Goal: Task Accomplishment & Management: Use online tool/utility

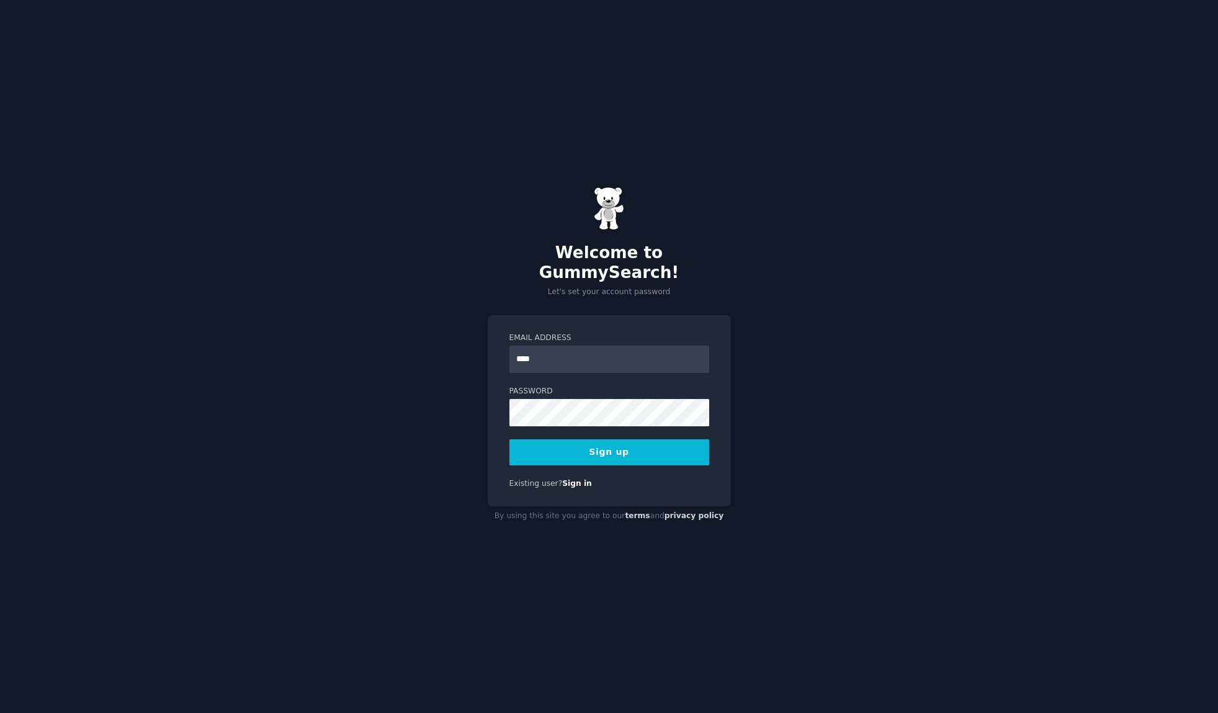
type input "**********"
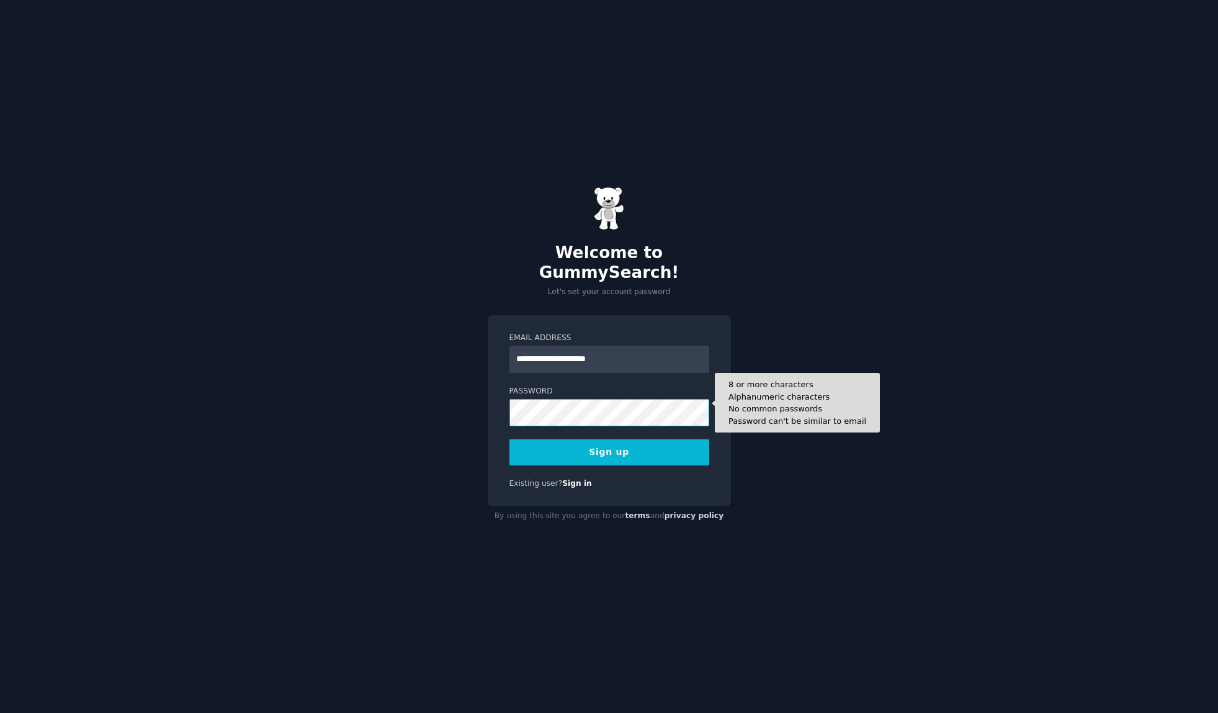
click at [509, 439] on button "Sign up" at bounding box center [609, 452] width 200 height 26
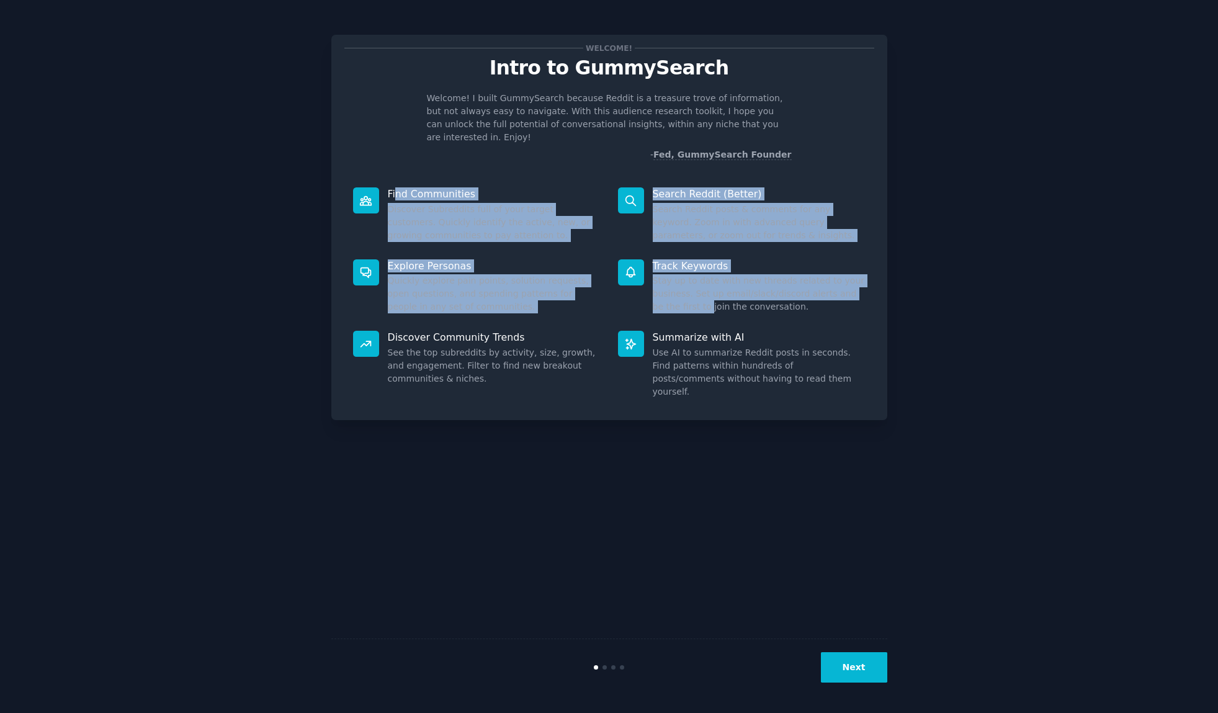
drag, startPoint x: 395, startPoint y: 183, endPoint x: 687, endPoint y: 308, distance: 317.7
click at [686, 308] on div "Find Communities Discover Subreddits full of your target customers. Quickly ide…" at bounding box center [609, 293] width 530 height 228
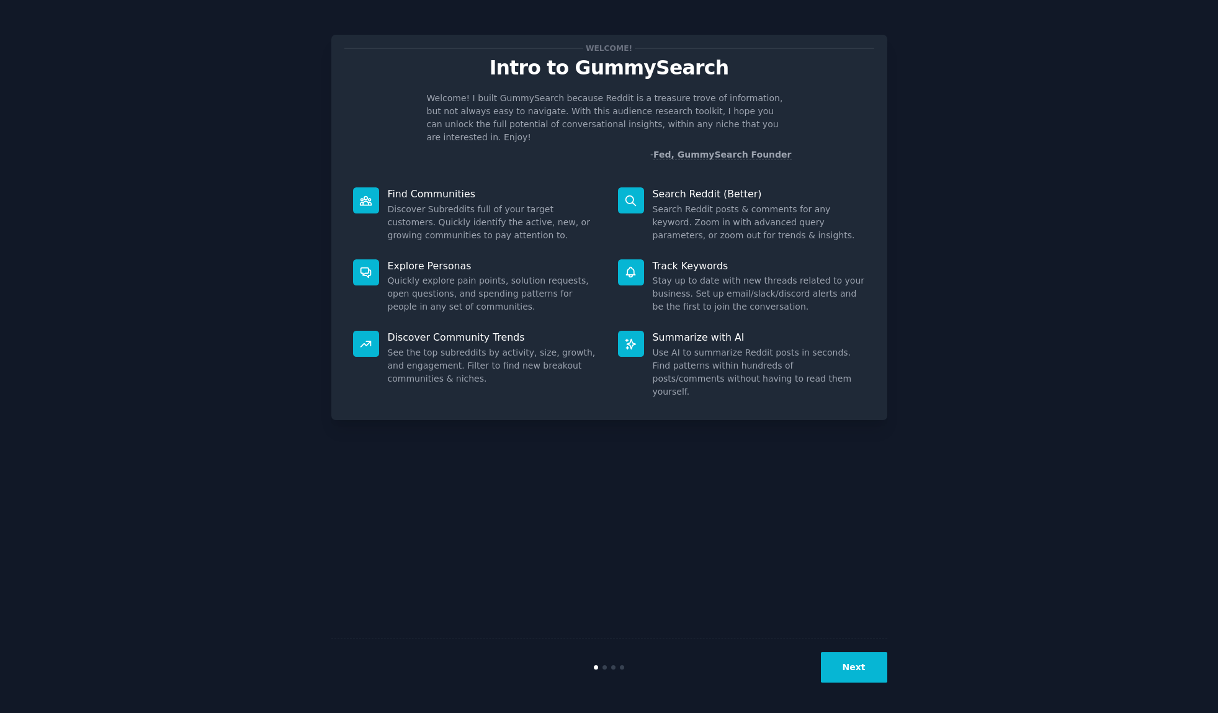
drag, startPoint x: 687, startPoint y: 308, endPoint x: 732, endPoint y: 405, distance: 106.0
click at [730, 384] on div "Welcome! Intro to GummySearch Welcome! I built GummySearch because Reddit is a …" at bounding box center [609, 227] width 556 height 385
click at [859, 678] on button "Next" at bounding box center [854, 667] width 66 height 30
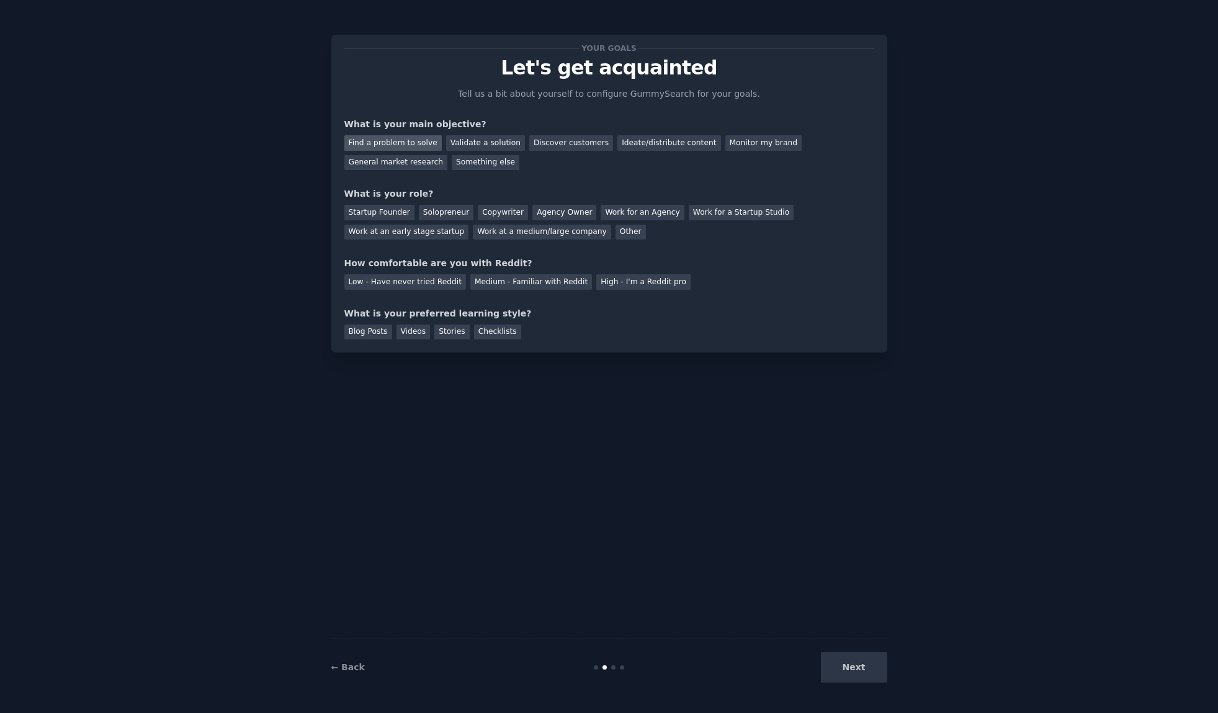
click at [400, 145] on div "Find a problem to solve" at bounding box center [392, 143] width 97 height 16
click at [473, 145] on div "Validate a solution" at bounding box center [485, 143] width 79 height 16
click at [409, 147] on div "Find a problem to solve" at bounding box center [392, 143] width 97 height 16
click at [385, 218] on div "Startup Founder" at bounding box center [379, 213] width 70 height 16
click at [423, 213] on div "Solopreneur" at bounding box center [446, 213] width 55 height 16
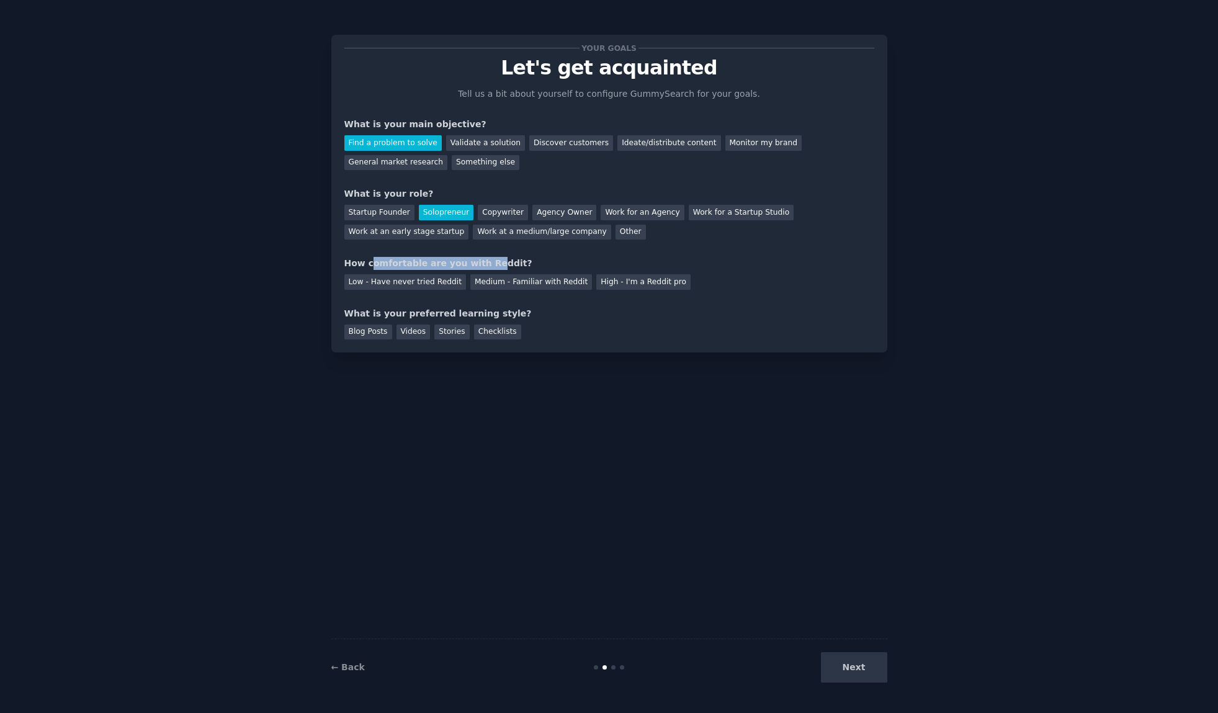
drag, startPoint x: 371, startPoint y: 266, endPoint x: 475, endPoint y: 267, distance: 104.2
click at [475, 267] on div "How comfortable are you with Reddit?" at bounding box center [609, 263] width 530 height 13
drag, startPoint x: 475, startPoint y: 267, endPoint x: 455, endPoint y: 287, distance: 28.1
click at [496, 300] on div "Your goals Let's get acquainted Tell us a bit about yourself to configure Gummy…" at bounding box center [609, 194] width 530 height 292
click at [411, 278] on div "Low - Have never tried Reddit" at bounding box center [405, 282] width 122 height 16
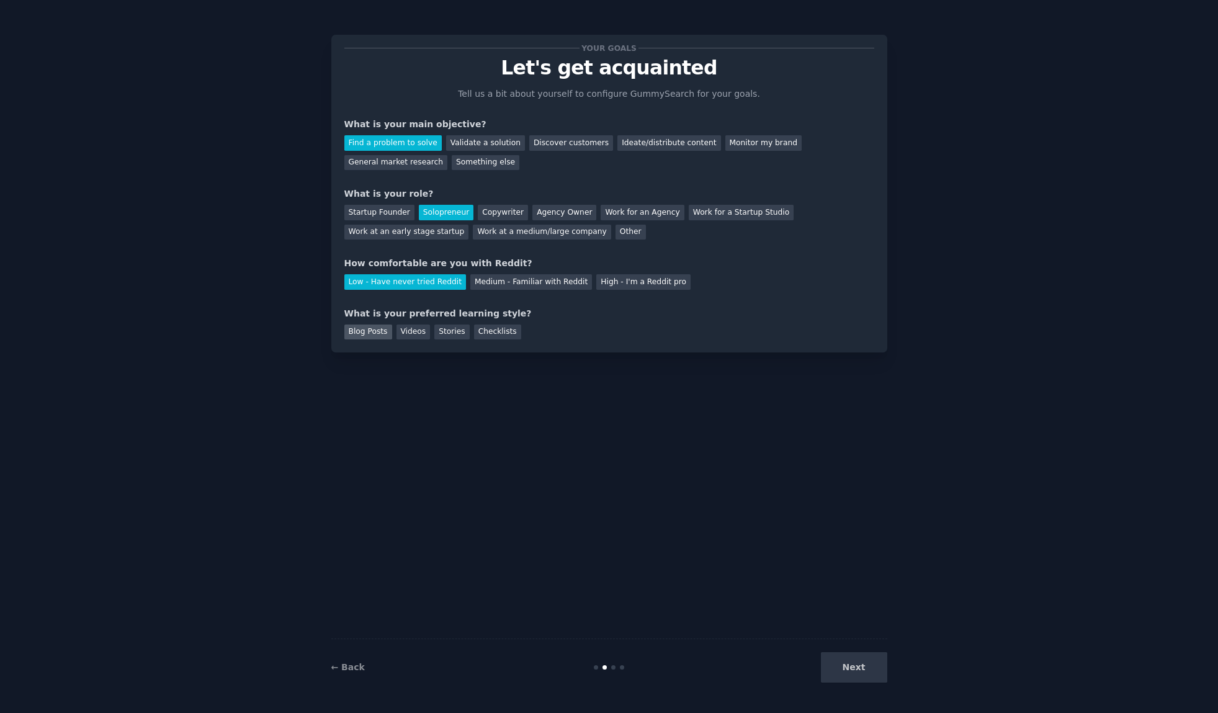
click at [372, 335] on div "Blog Posts" at bounding box center [368, 332] width 48 height 16
click at [457, 334] on div "Stories" at bounding box center [451, 332] width 35 height 16
click at [388, 332] on div "Blog Posts Videos Stories Checklists" at bounding box center [609, 330] width 530 height 20
click at [375, 333] on div "Blog Posts" at bounding box center [368, 332] width 48 height 16
click at [884, 671] on button "Next" at bounding box center [854, 667] width 66 height 30
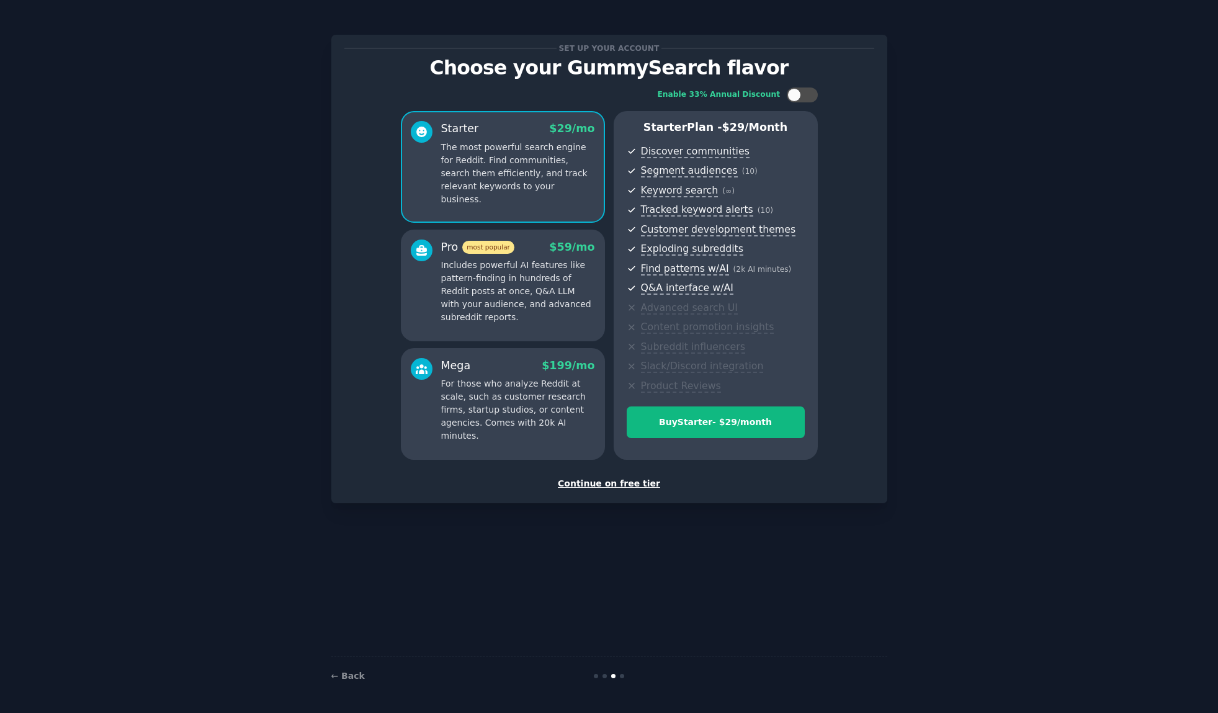
click at [625, 485] on div "Continue on free tier" at bounding box center [609, 483] width 530 height 13
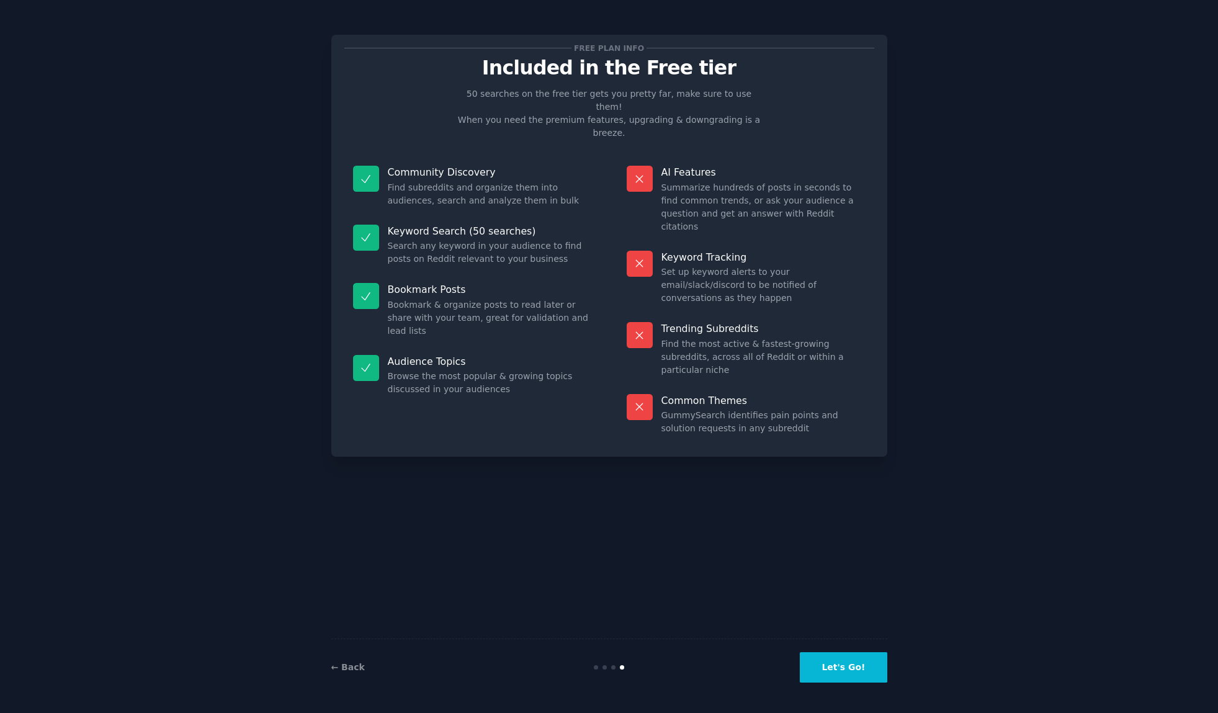
click at [859, 669] on button "Let's Go!" at bounding box center [843, 667] width 87 height 30
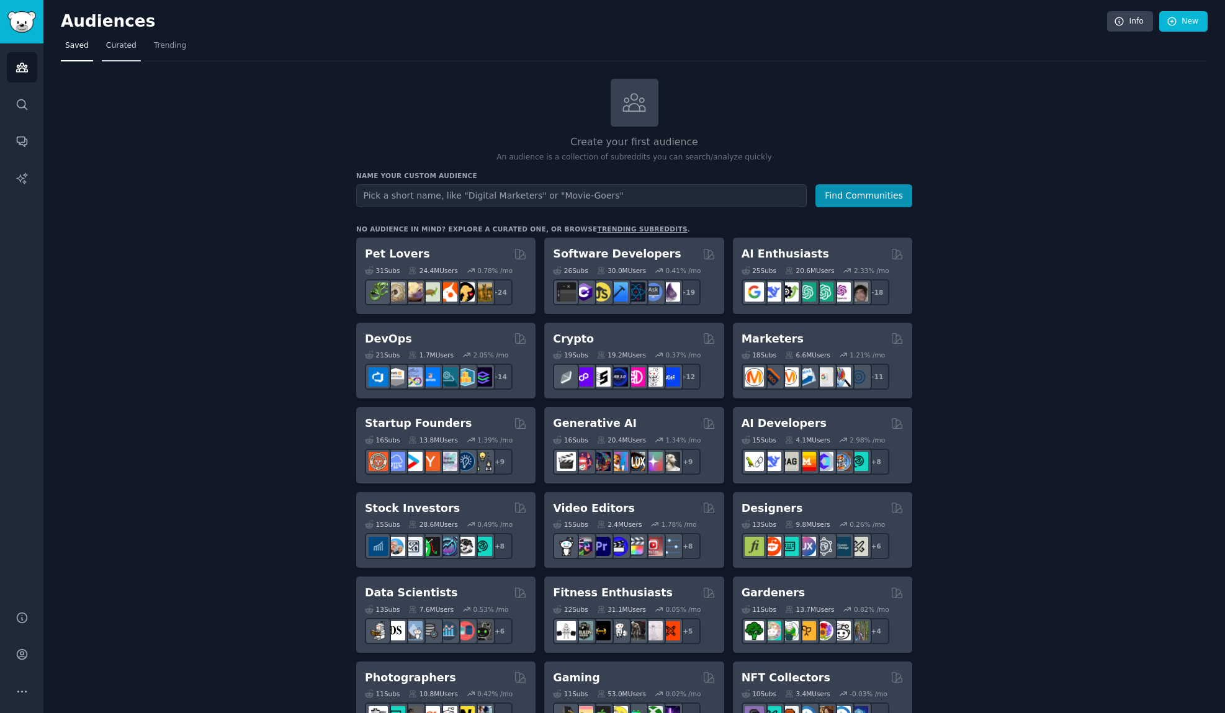
click at [127, 43] on span "Curated" at bounding box center [121, 45] width 30 height 11
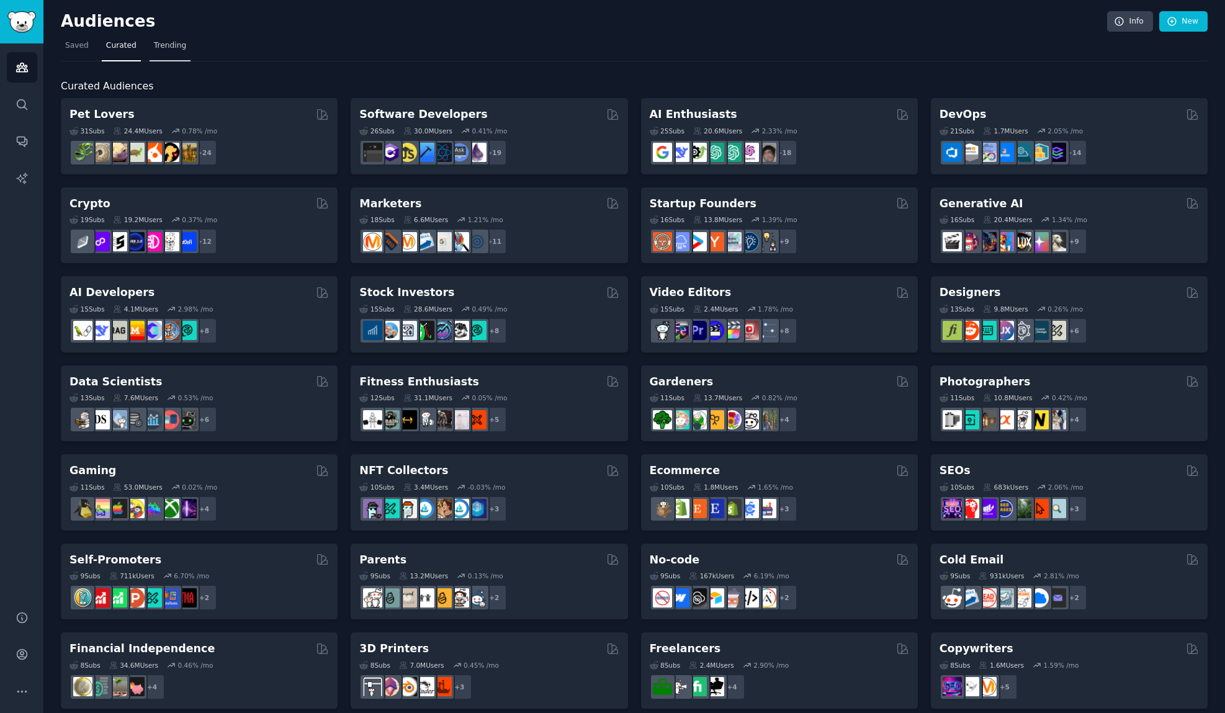
click at [155, 47] on span "Trending" at bounding box center [170, 45] width 32 height 11
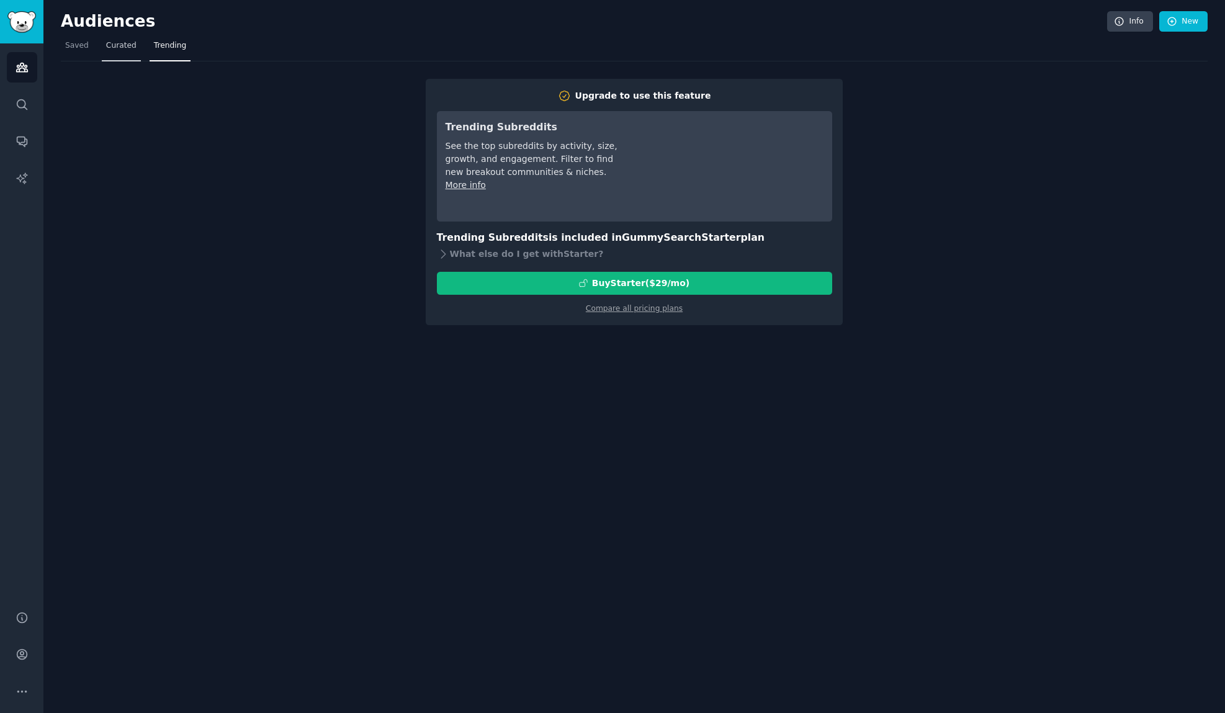
click at [111, 47] on span "Curated" at bounding box center [121, 45] width 30 height 11
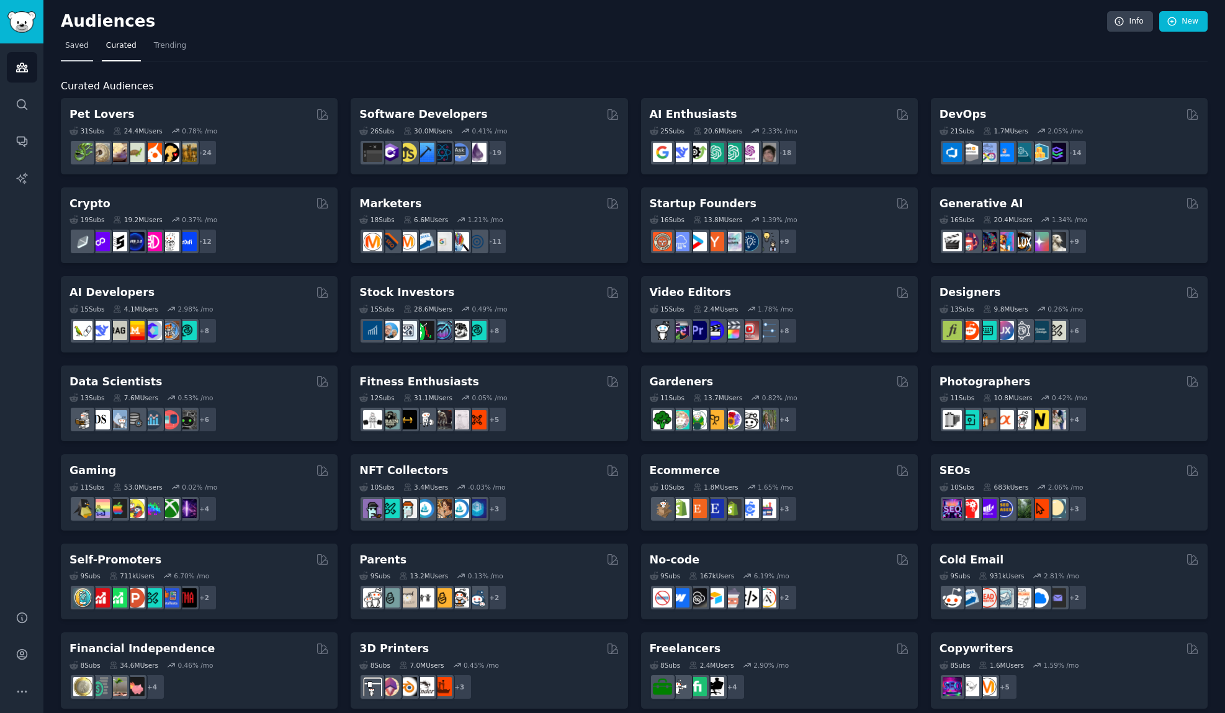
click at [76, 49] on span "Saved" at bounding box center [77, 45] width 24 height 11
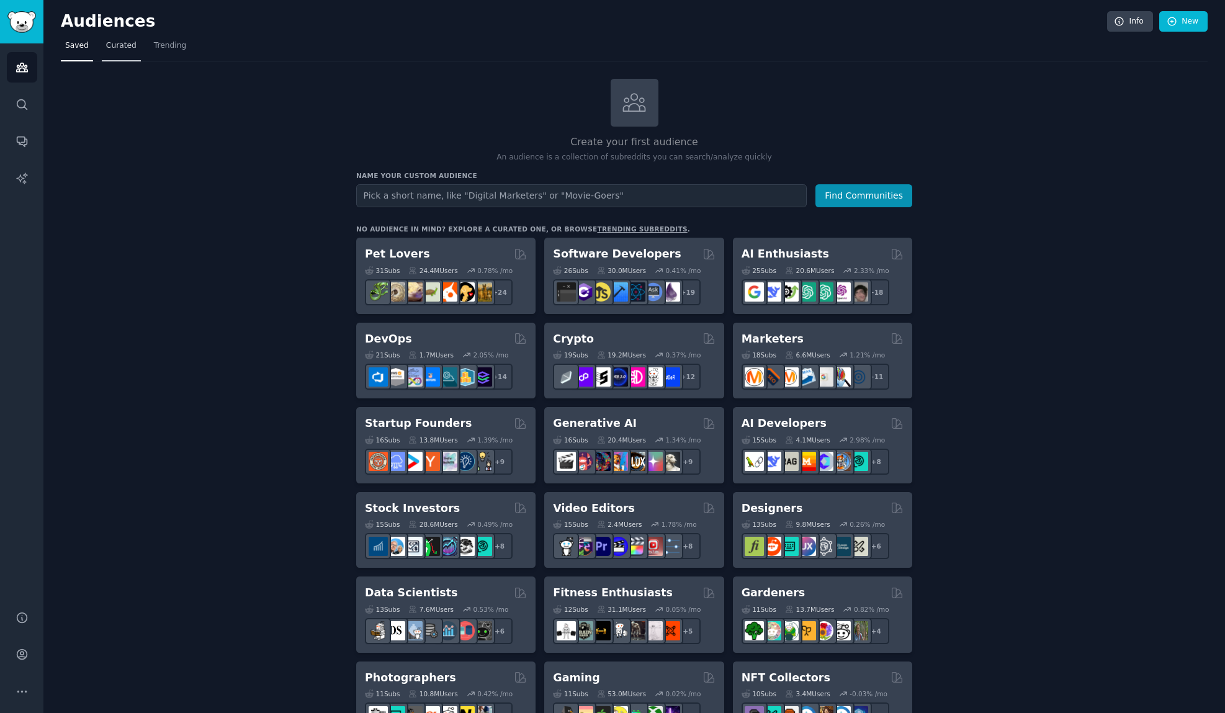
click at [111, 40] on span "Curated" at bounding box center [121, 45] width 30 height 11
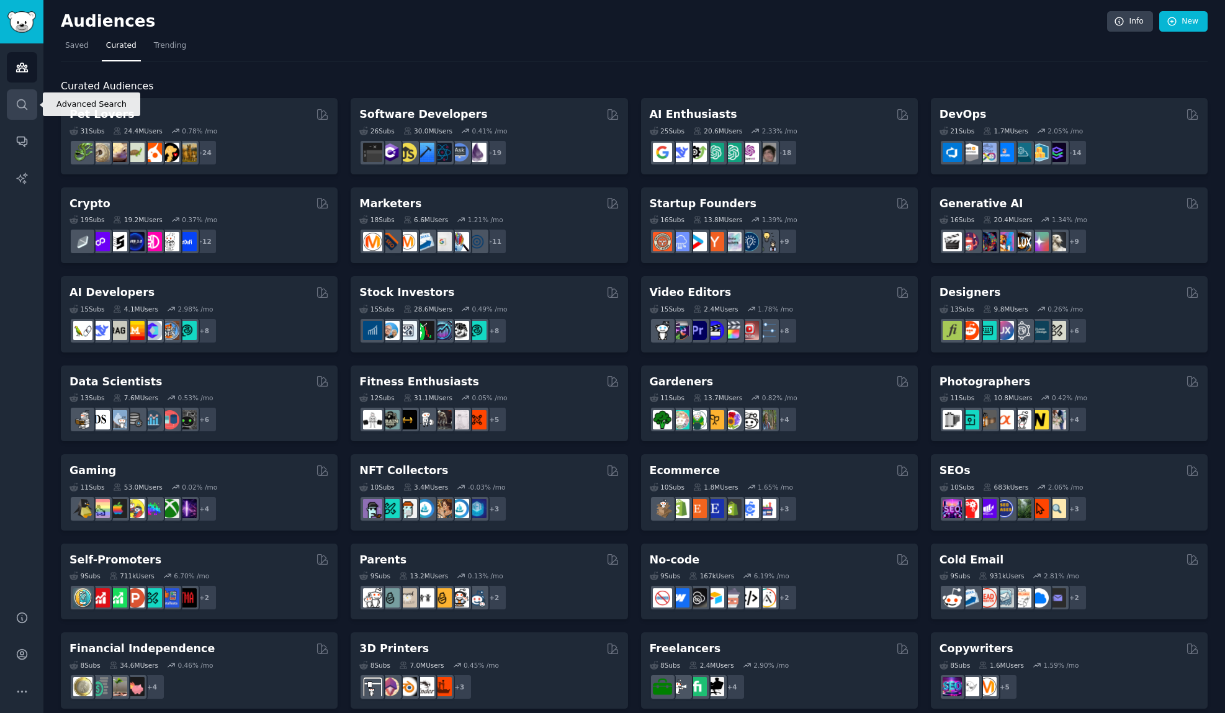
click at [25, 103] on icon "Sidebar" at bounding box center [22, 104] width 10 height 10
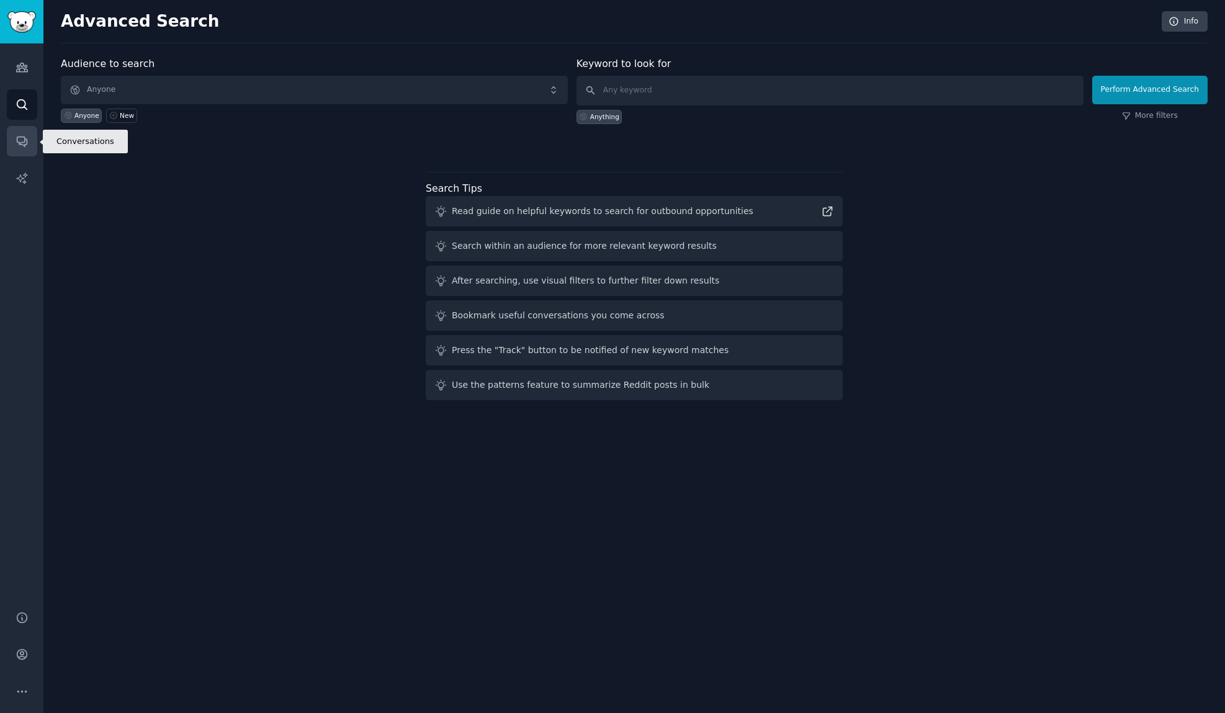
click at [25, 133] on link "Conversations" at bounding box center [22, 141] width 30 height 30
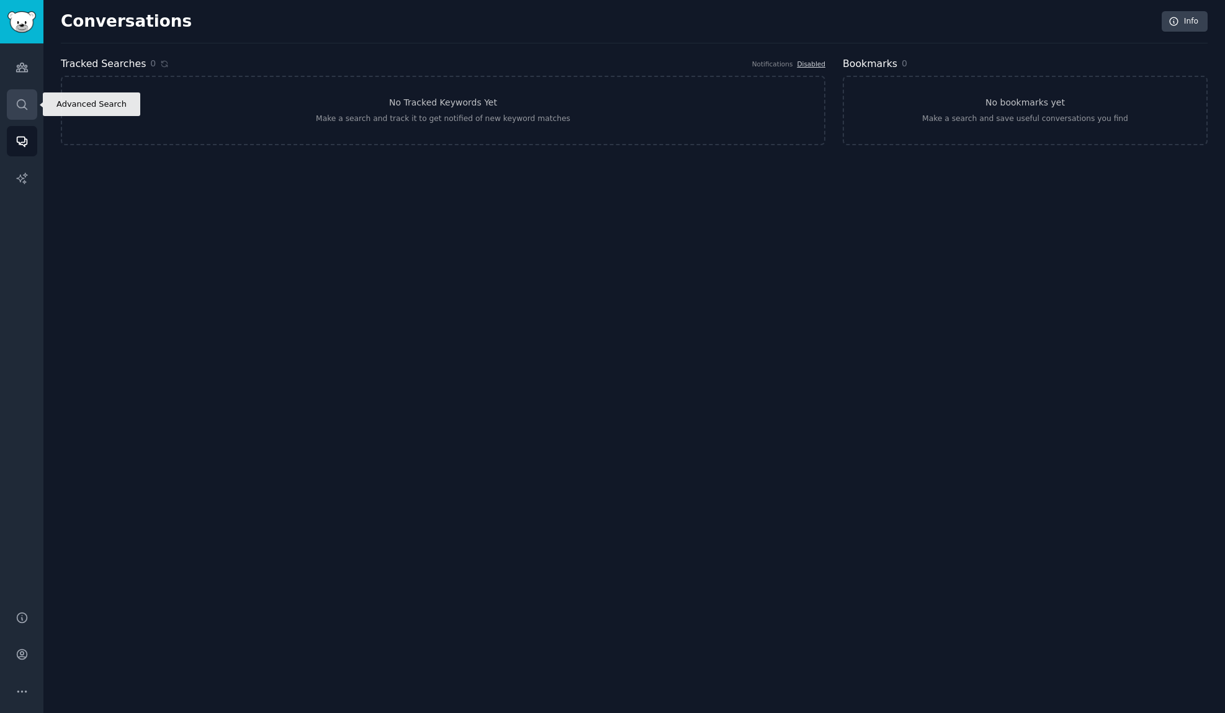
click at [19, 101] on icon "Sidebar" at bounding box center [22, 104] width 13 height 13
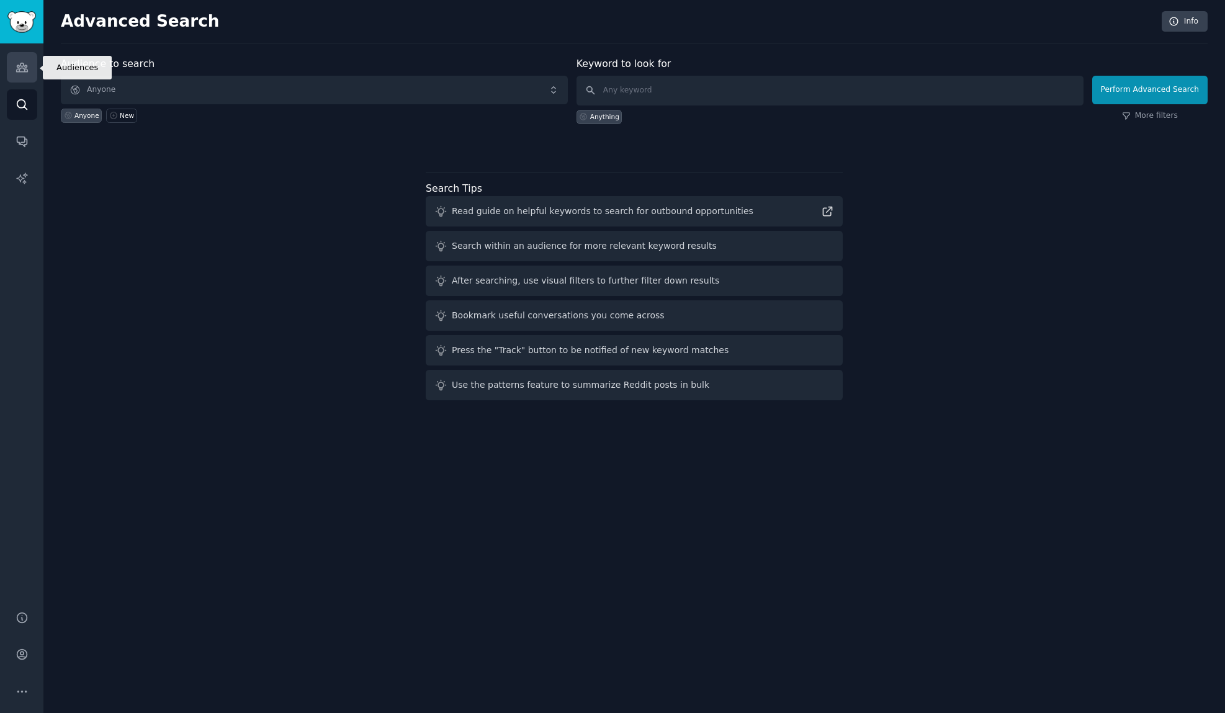
click at [18, 75] on link "Audiences" at bounding box center [22, 67] width 30 height 30
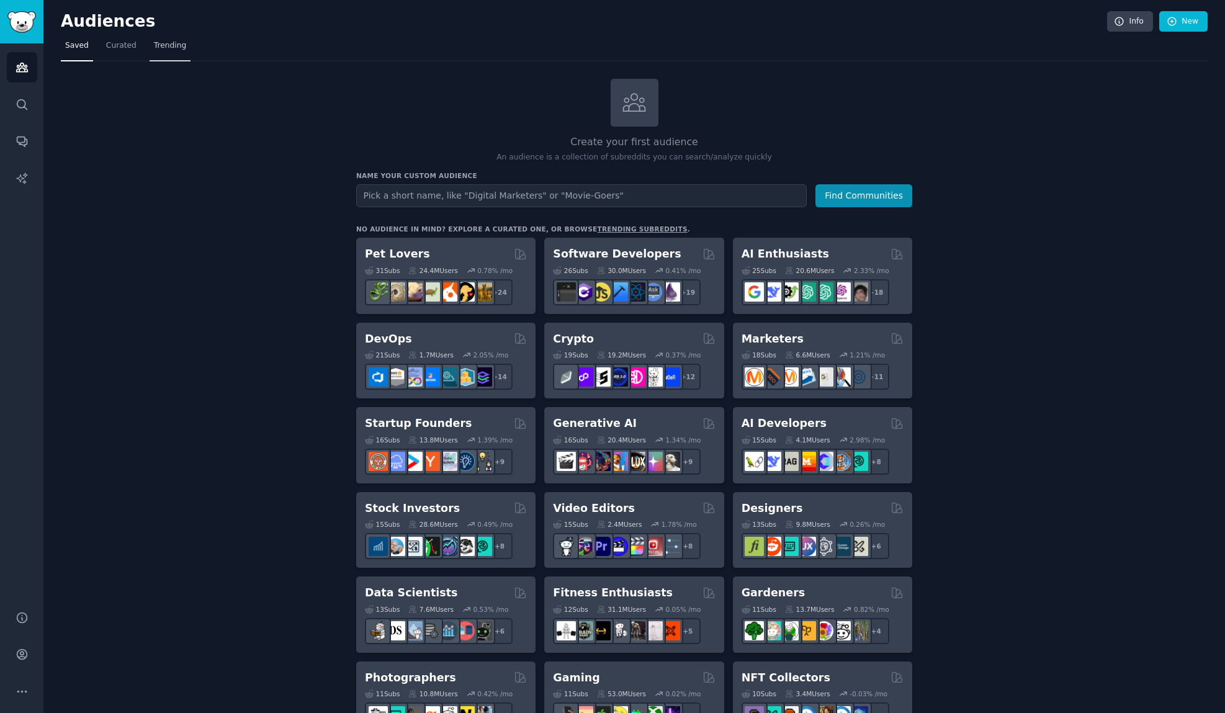
click at [162, 46] on span "Trending" at bounding box center [170, 45] width 32 height 11
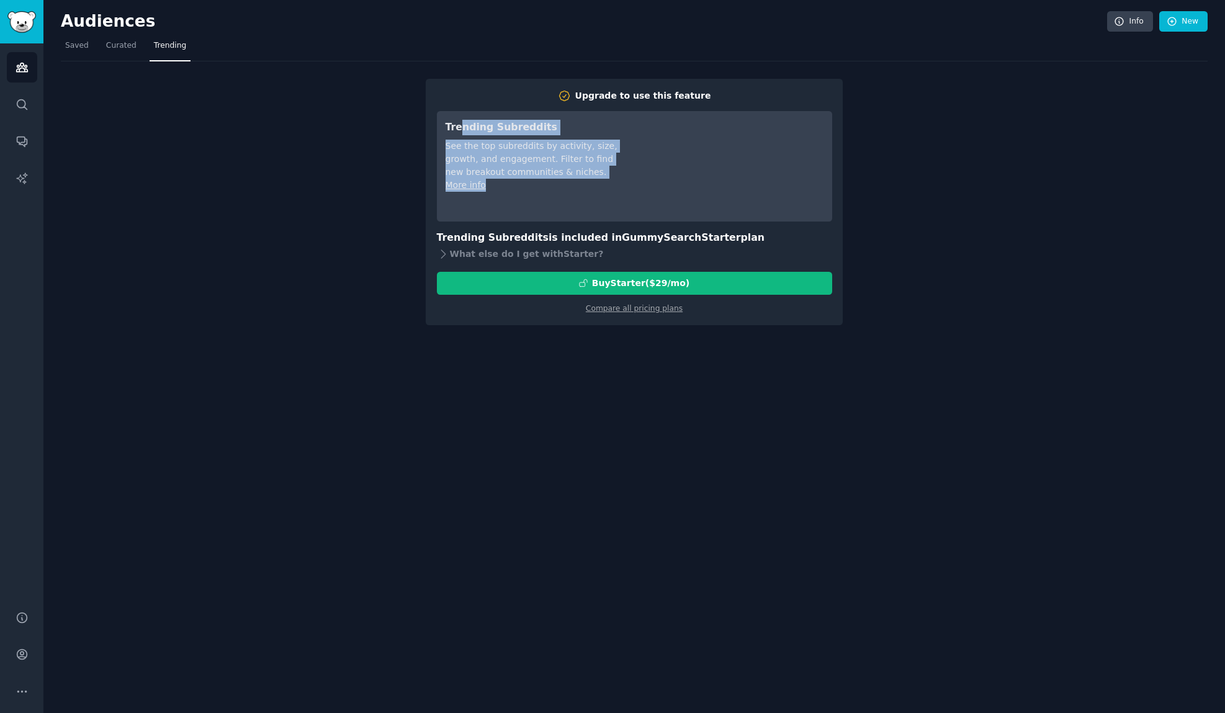
drag, startPoint x: 458, startPoint y: 128, endPoint x: 559, endPoint y: 216, distance: 134.1
click at [559, 216] on div "Trending Subreddits See the top subreddits by activity, size, growth, and engag…" at bounding box center [634, 166] width 395 height 110
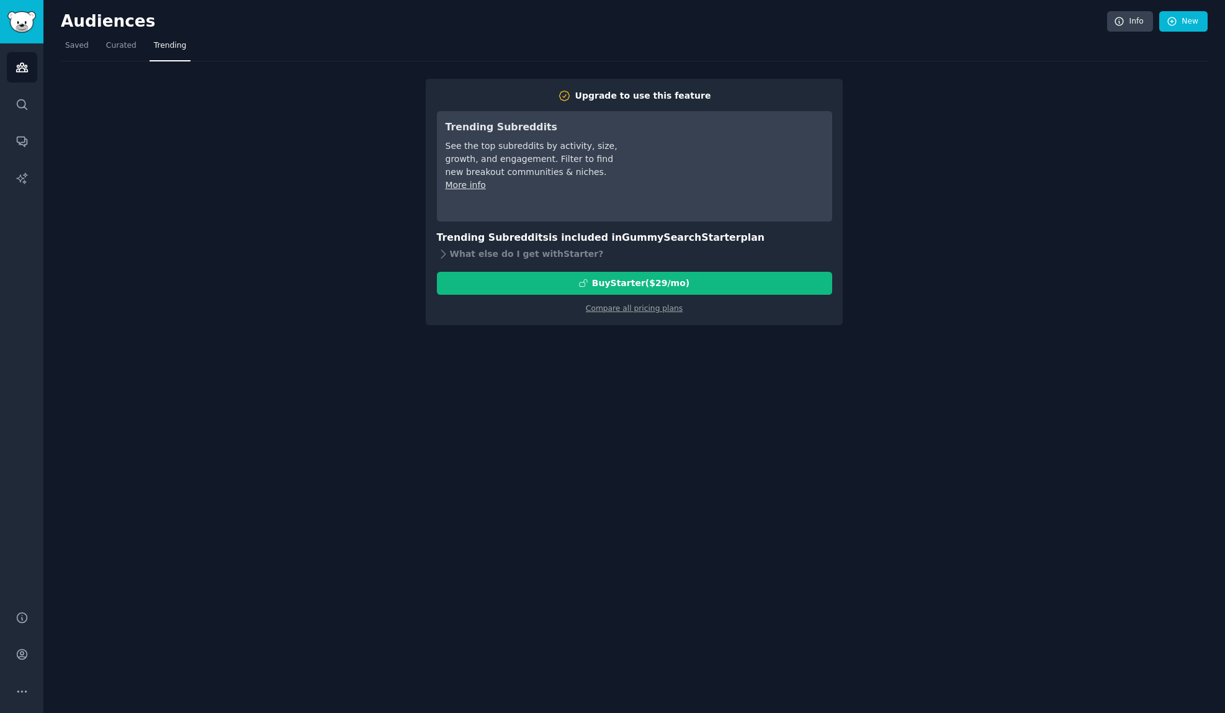
drag, startPoint x: 559, startPoint y: 216, endPoint x: 561, endPoint y: 226, distance: 10.7
click at [561, 226] on div "Upgrade to use this feature Trending Subreddits See the top subreddits by activ…" at bounding box center [634, 201] width 395 height 225
click at [622, 287] on div "Buy Starter ($ 29 /mo )" at bounding box center [640, 283] width 97 height 13
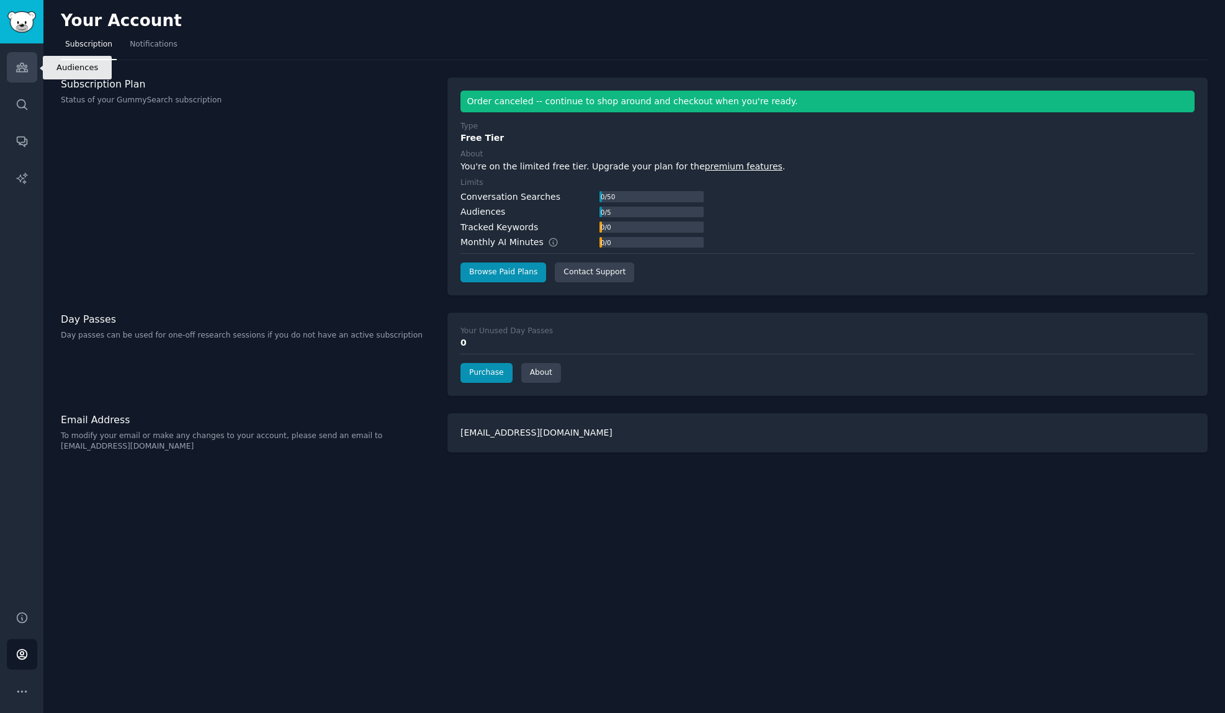
click at [25, 71] on icon "Sidebar" at bounding box center [21, 67] width 11 height 9
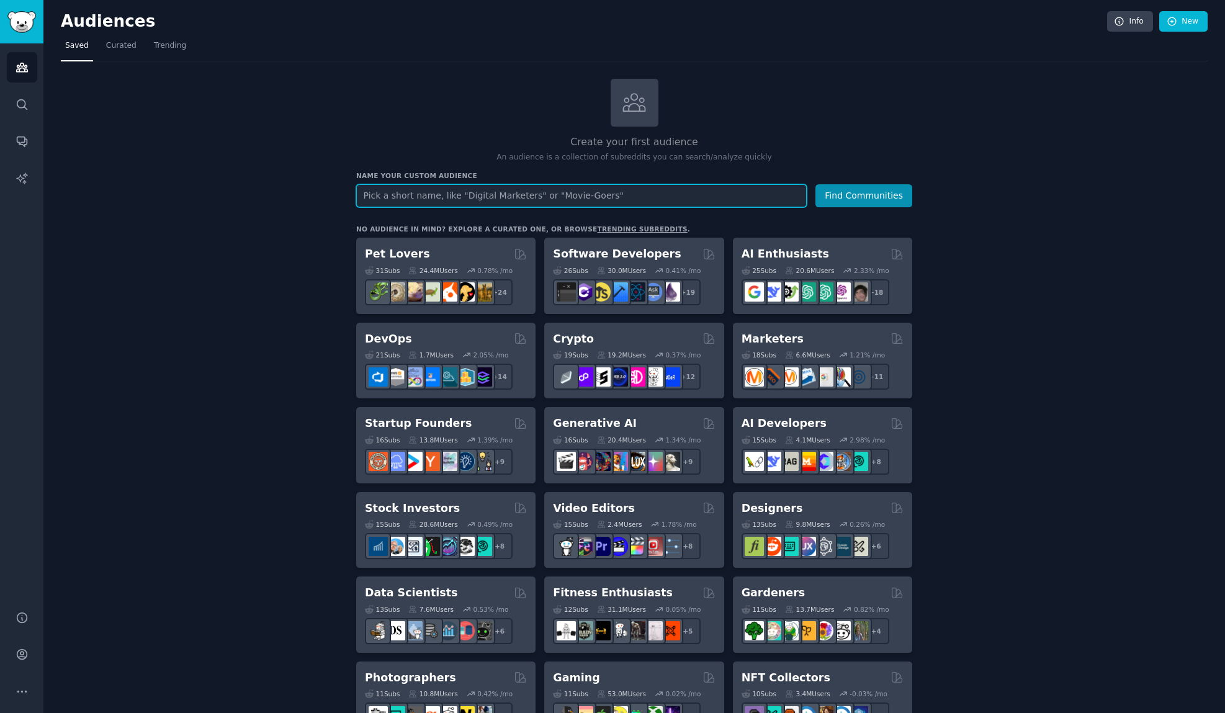
click at [434, 197] on input "text" at bounding box center [581, 195] width 450 height 23
type input "langugae"
click at [815, 184] on button "Find Communities" at bounding box center [863, 195] width 97 height 23
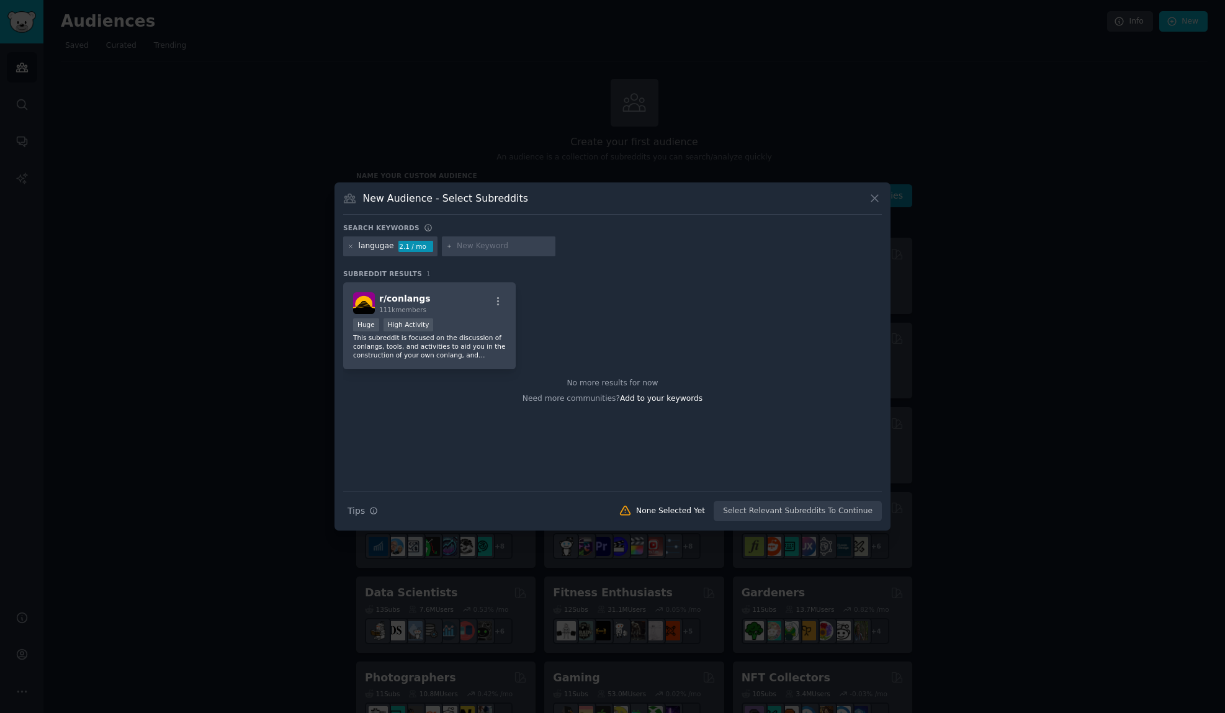
click at [474, 247] on input "text" at bounding box center [504, 246] width 94 height 11
type input "language learning"
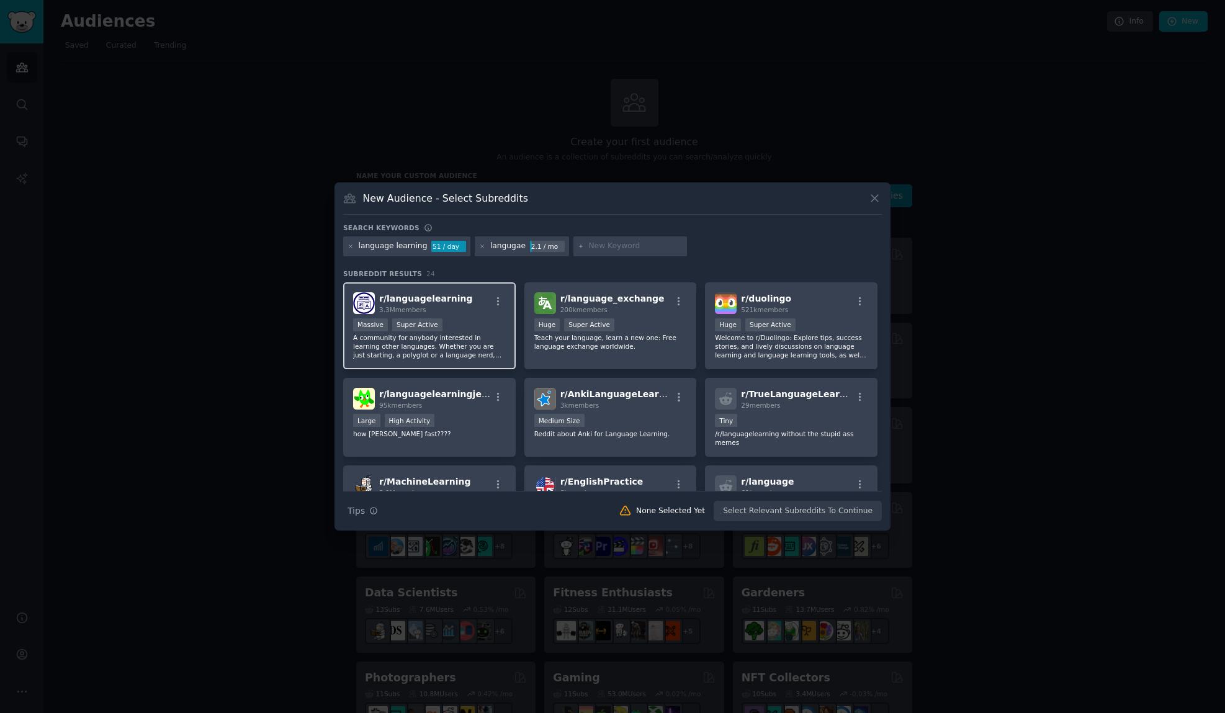
click at [475, 328] on div "Massive Super Active" at bounding box center [429, 326] width 153 height 16
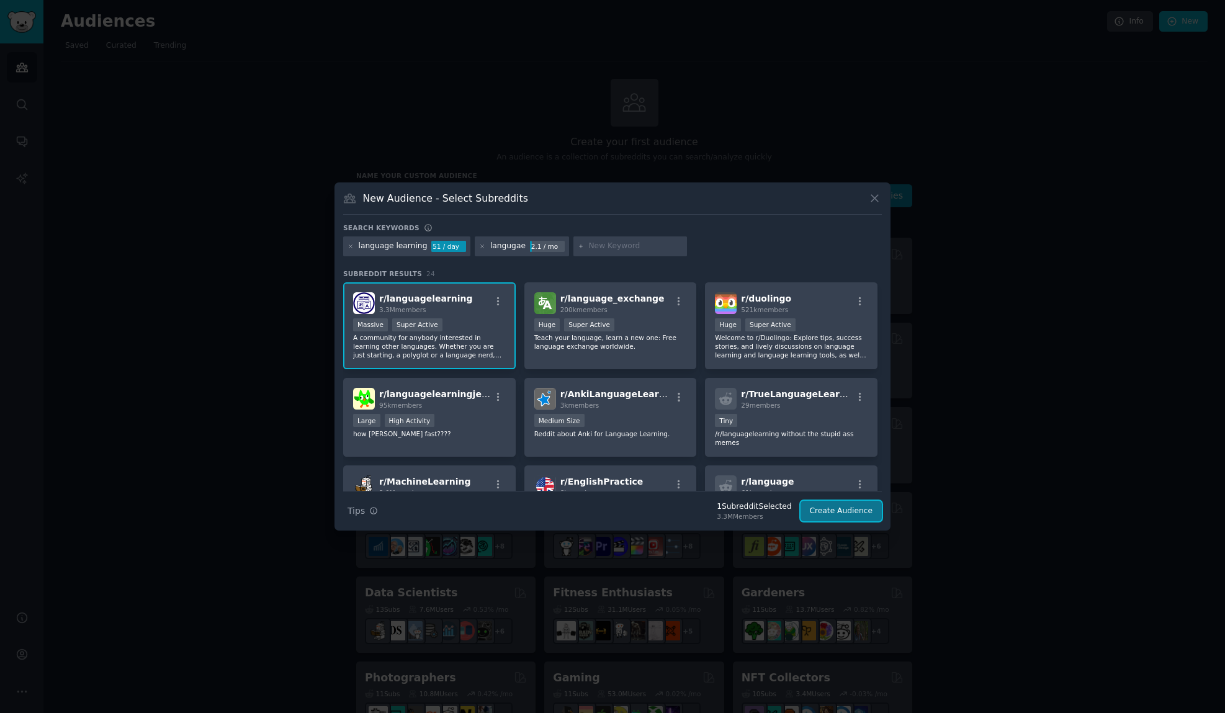
click at [831, 510] on button "Create Audience" at bounding box center [841, 511] width 82 height 21
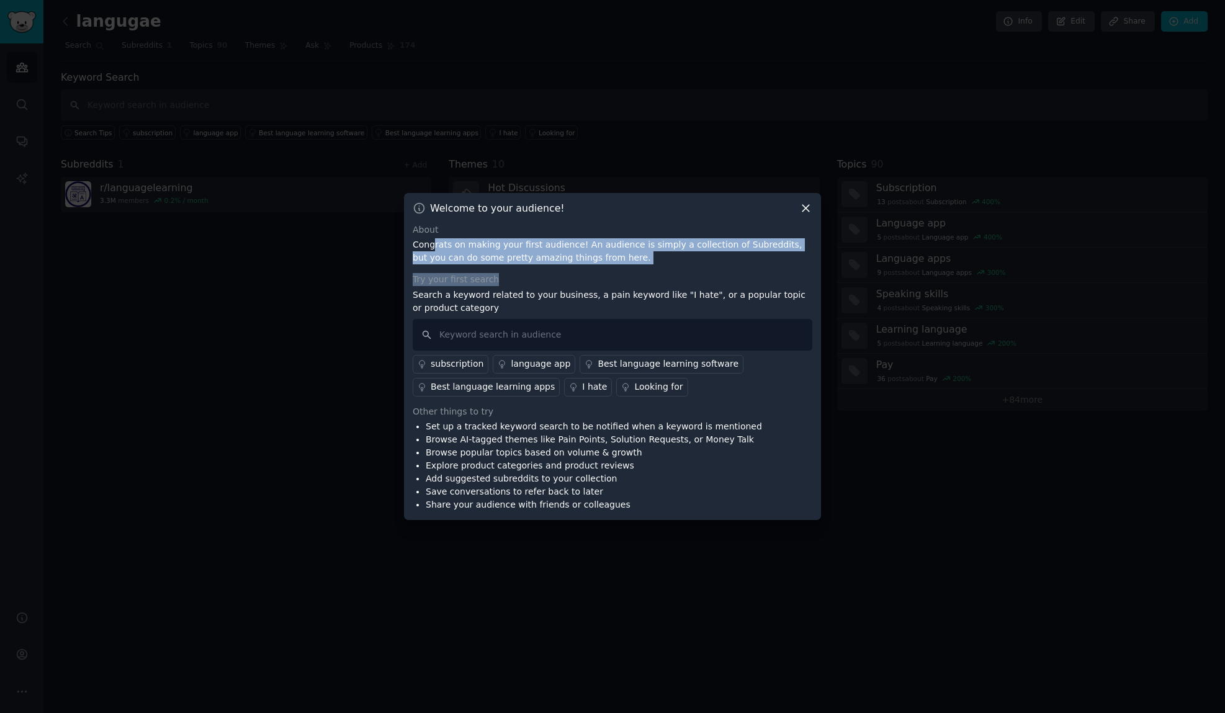
drag, startPoint x: 434, startPoint y: 244, endPoint x: 620, endPoint y: 285, distance: 190.5
click at [620, 285] on div "About Congrats on making your first audience! An audience is simply a collectio…" at bounding box center [613, 367] width 400 height 289
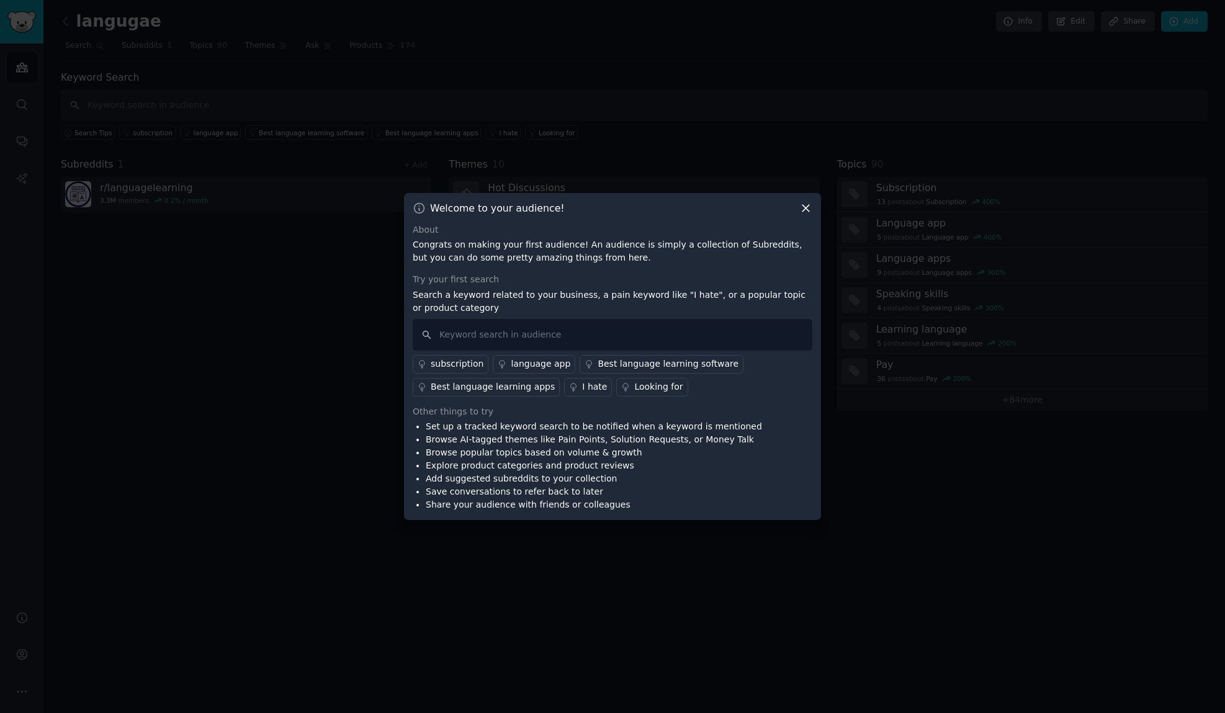
drag, startPoint x: 620, startPoint y: 285, endPoint x: 620, endPoint y: 300, distance: 15.5
click at [620, 300] on p "Search a keyword related to your business, a pain keyword like "I hate", or a p…" at bounding box center [613, 302] width 400 height 26
click at [587, 334] on input "text" at bounding box center [613, 335] width 400 height 32
click at [582, 387] on div "I hate" at bounding box center [594, 386] width 25 height 13
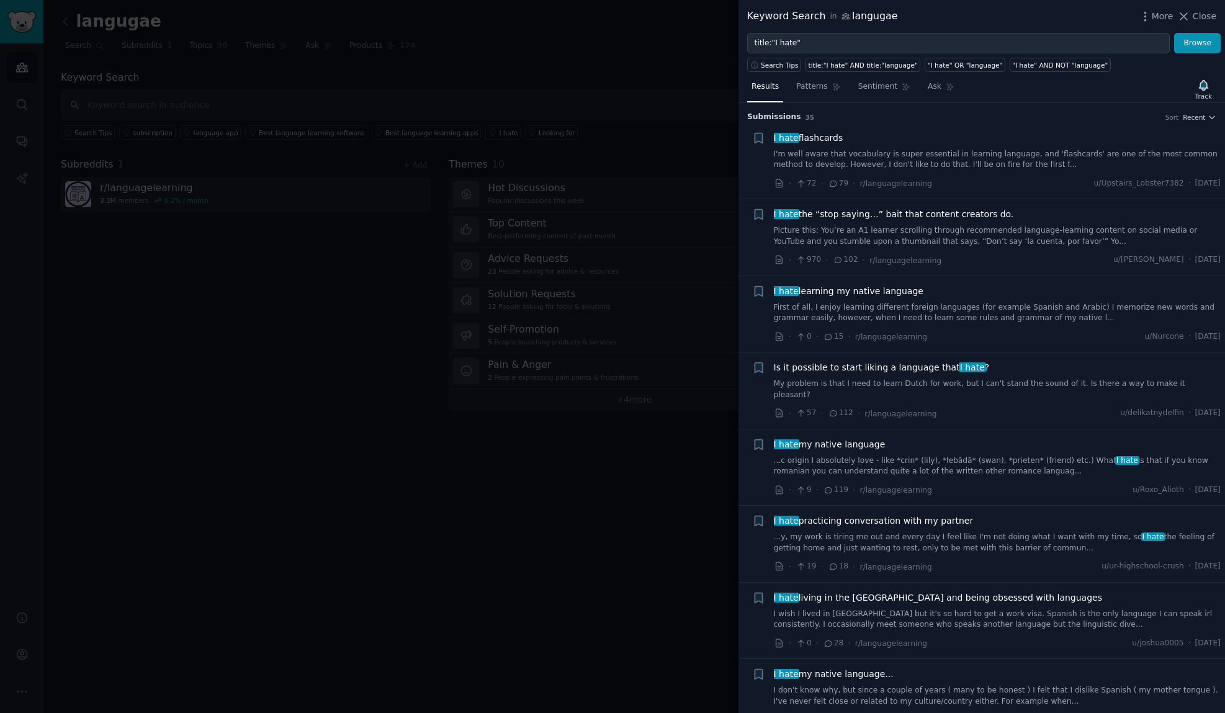
click at [839, 154] on link "I'm well aware that vocabulary is super essential in learning language, and 'fl…" at bounding box center [997, 160] width 447 height 22
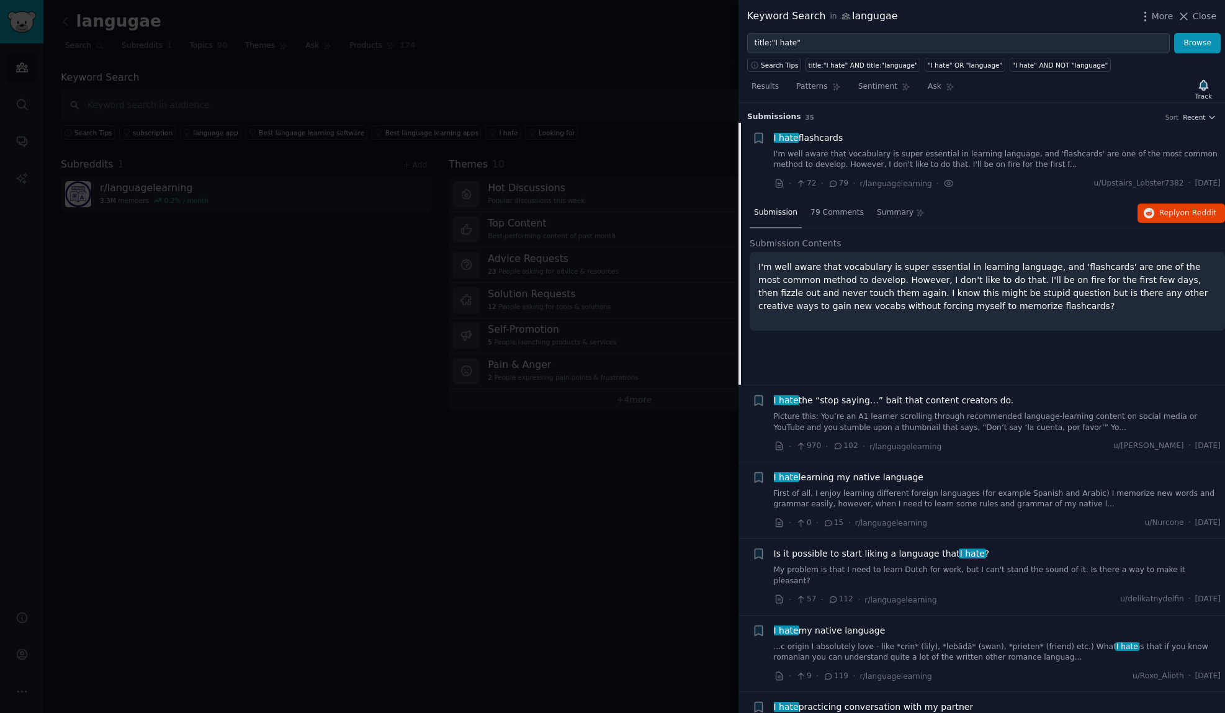
scroll to position [20, 0]
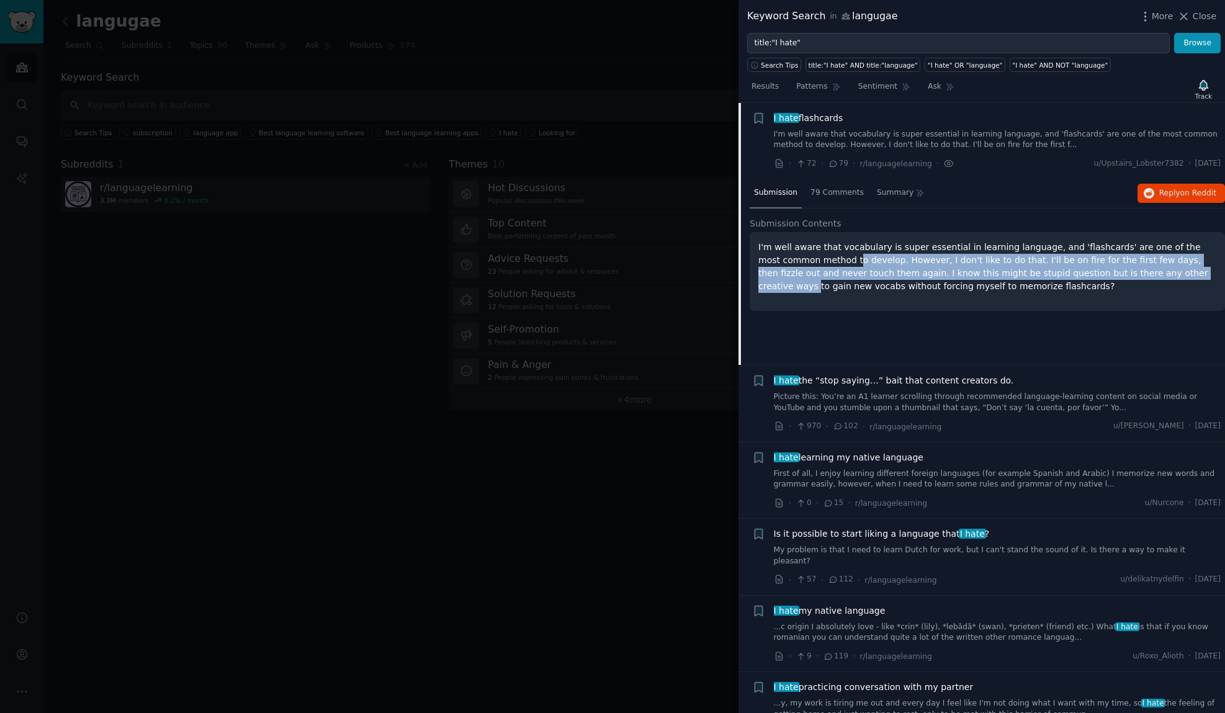
drag, startPoint x: 796, startPoint y: 260, endPoint x: 1084, endPoint y: 277, distance: 288.4
click at [1085, 277] on p "I'm well aware that vocabulary is super essential in learning language, and 'fl…" at bounding box center [987, 267] width 458 height 52
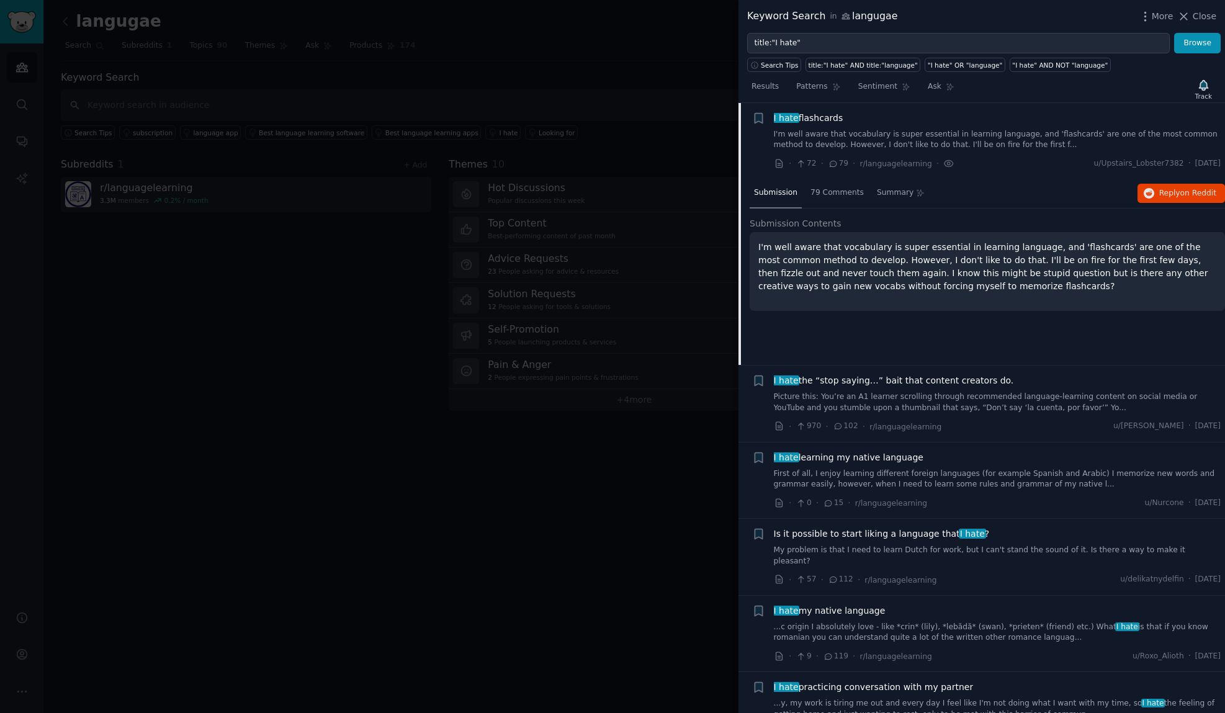
drag, startPoint x: 1084, startPoint y: 277, endPoint x: 1061, endPoint y: 292, distance: 27.0
click at [1061, 292] on p "I'm well aware that vocabulary is super essential in learning language, and 'fl…" at bounding box center [987, 267] width 458 height 52
click at [831, 193] on span "79 Comments" at bounding box center [836, 192] width 53 height 11
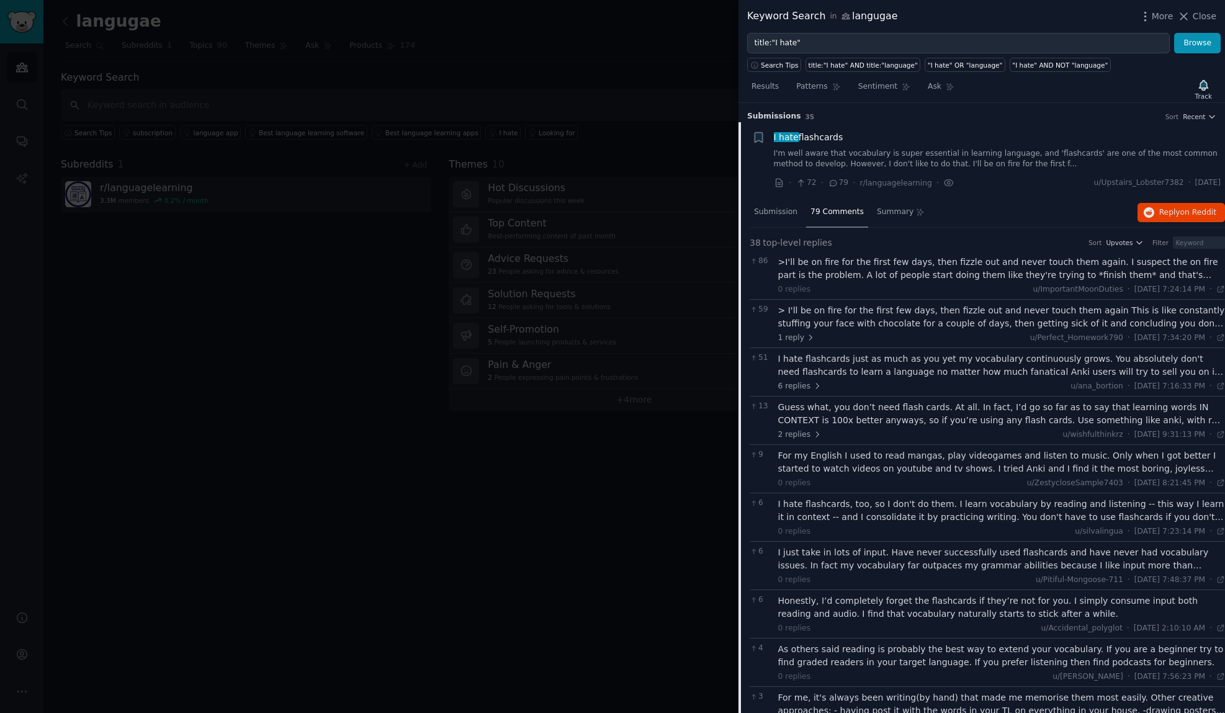
scroll to position [0, 0]
click at [835, 264] on div ">I'll be on fire for the first few days, then fizzle out and never touch them a…" at bounding box center [1001, 269] width 447 height 26
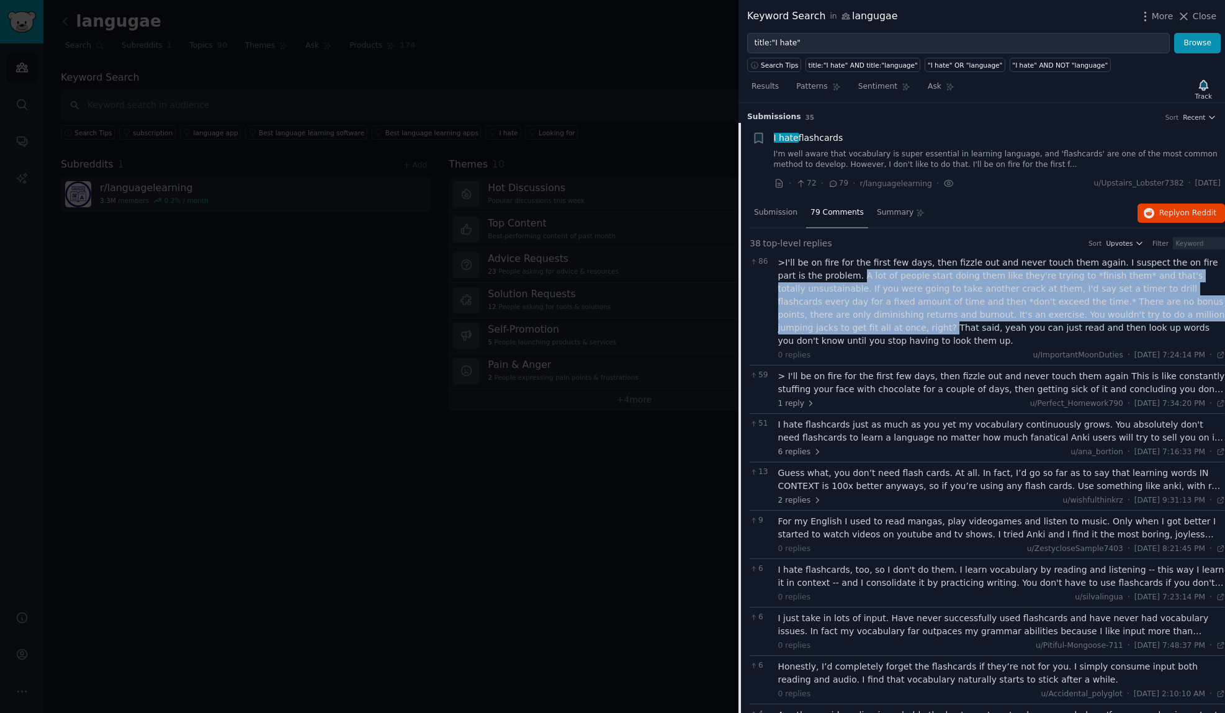
drag, startPoint x: 816, startPoint y: 279, endPoint x: 1096, endPoint y: 318, distance: 282.6
click at [1096, 318] on div ">I'll be on fire for the first few days, then fizzle out and never touch them a…" at bounding box center [1001, 301] width 447 height 91
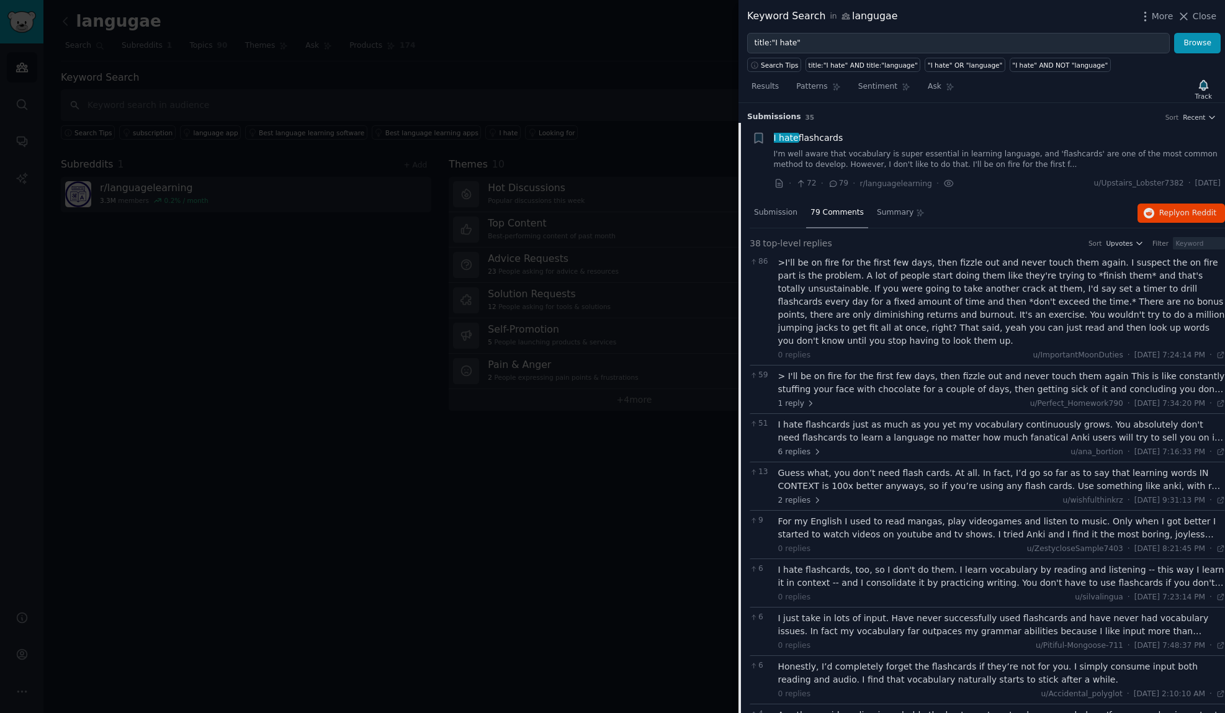
click at [1096, 322] on div ">I'll be on fire for the first few days, then fizzle out and never touch them a…" at bounding box center [1001, 301] width 447 height 91
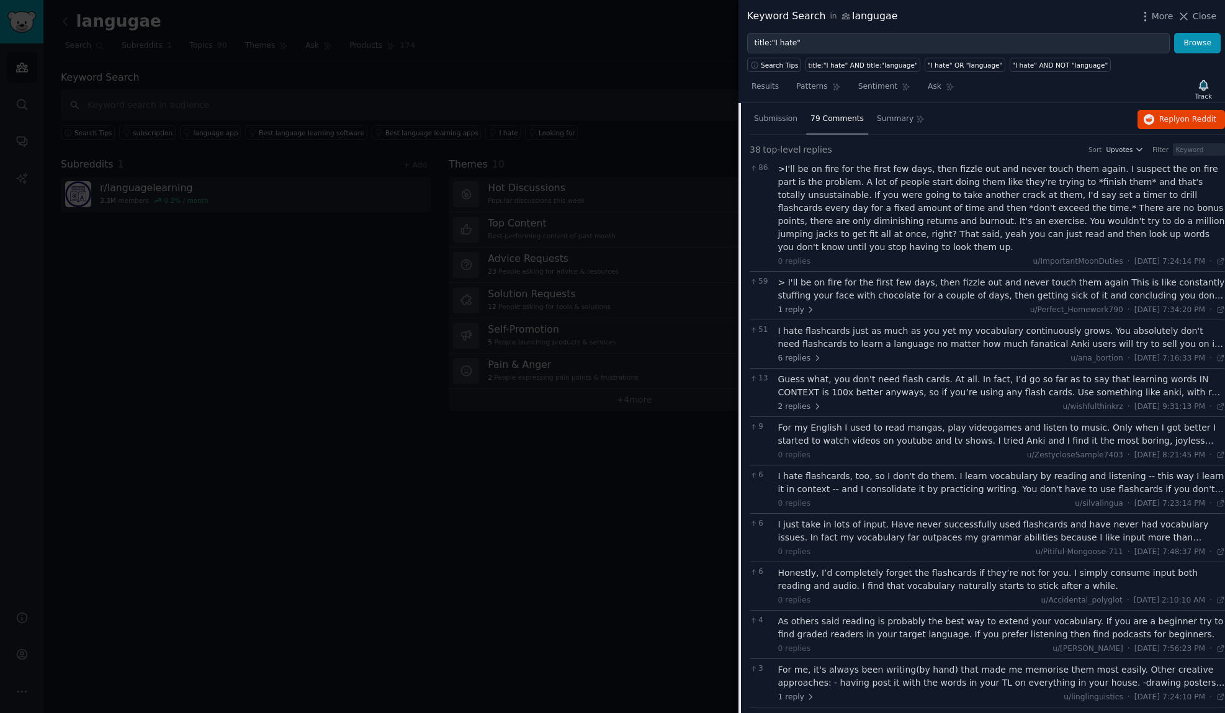
scroll to position [124, 0]
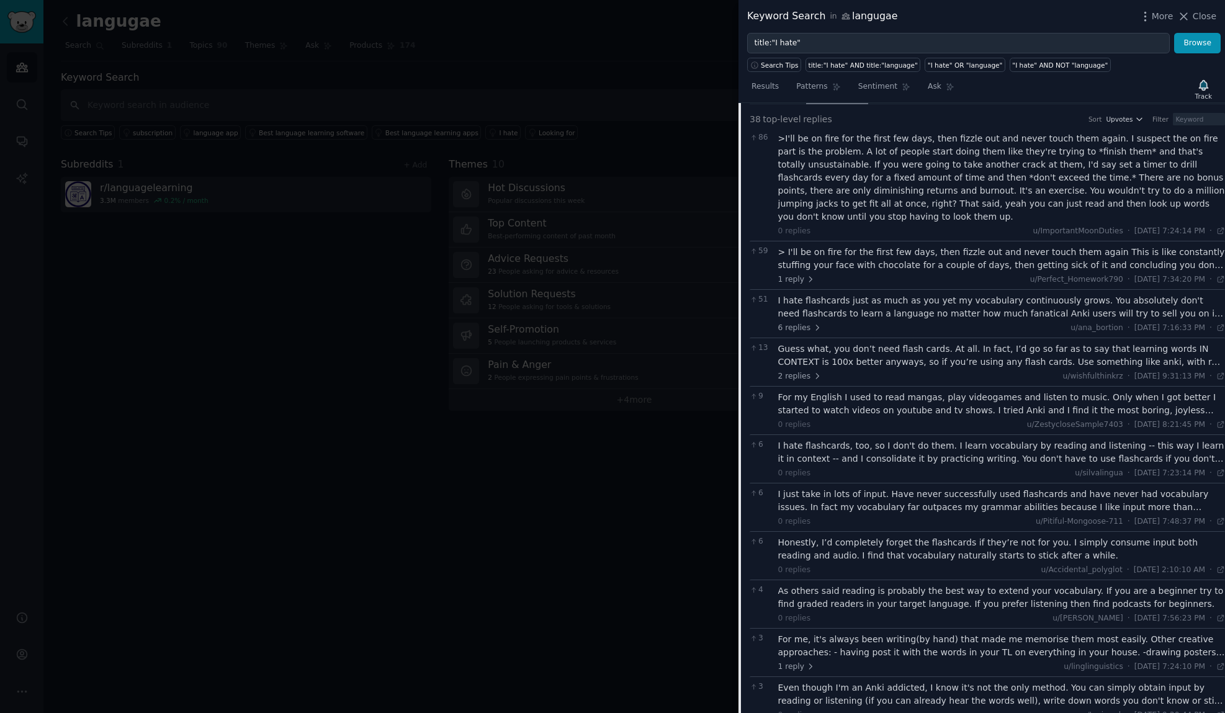
click at [853, 256] on div "> I'll be on fire for the first few days, then fizzle out and never touch them …" at bounding box center [1001, 259] width 447 height 26
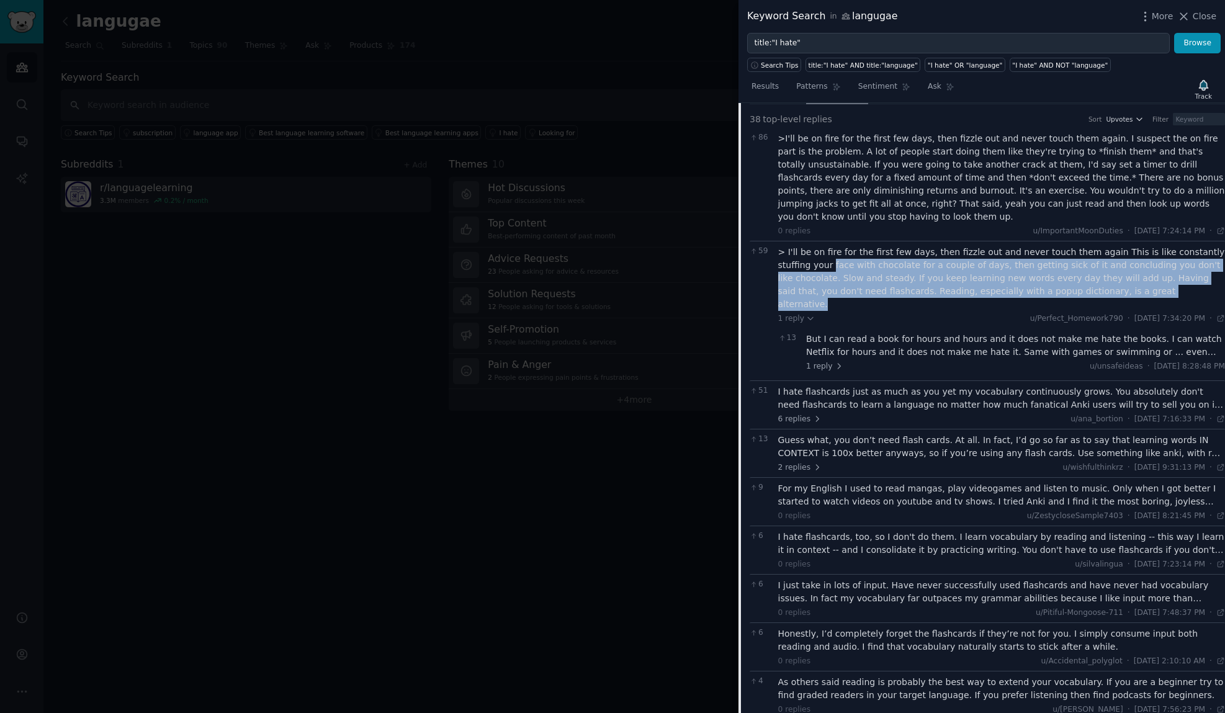
drag, startPoint x: 777, startPoint y: 254, endPoint x: 1034, endPoint y: 277, distance: 257.9
click at [1035, 277] on div "59 > I'll be on fire for the first few days, then fizzle out and never touch th…" at bounding box center [987, 311] width 475 height 140
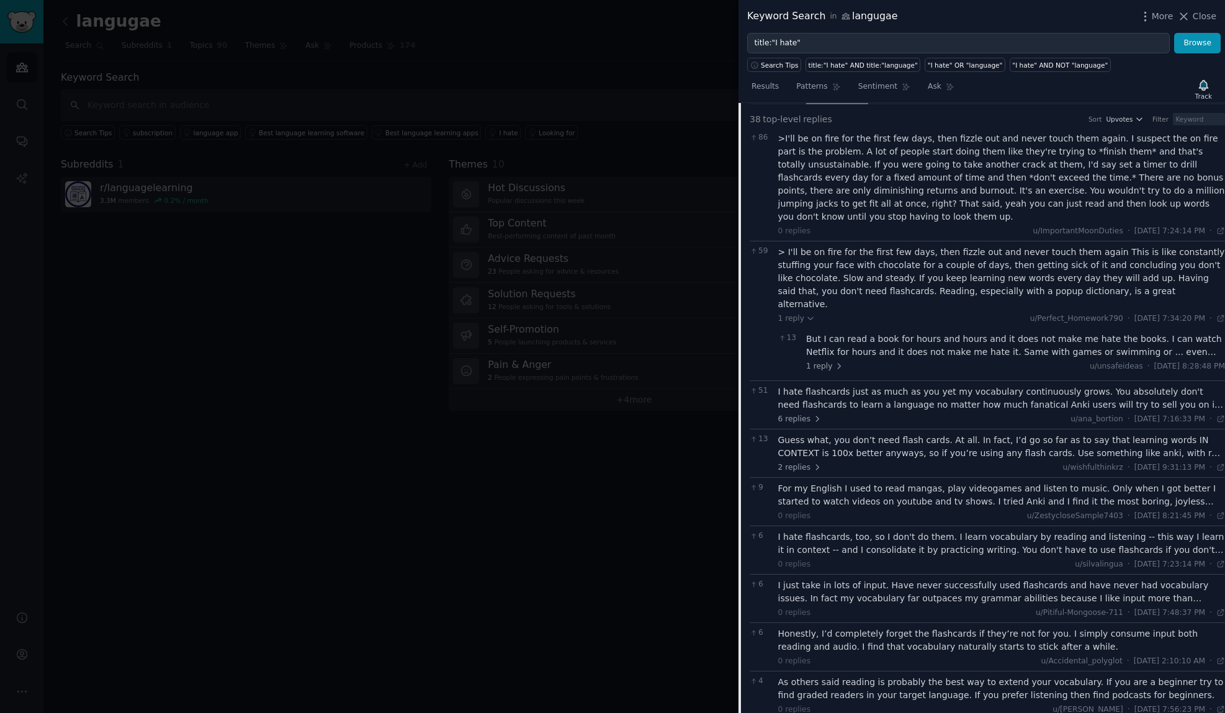
drag, startPoint x: 1034, startPoint y: 277, endPoint x: 958, endPoint y: 293, distance: 77.4
click at [958, 313] on div "1 reply u/Perfect_Homework790 · Wed 7/16/2025, 7:34:20 PM Wed 7/16/2025 ·" at bounding box center [1001, 318] width 447 height 11
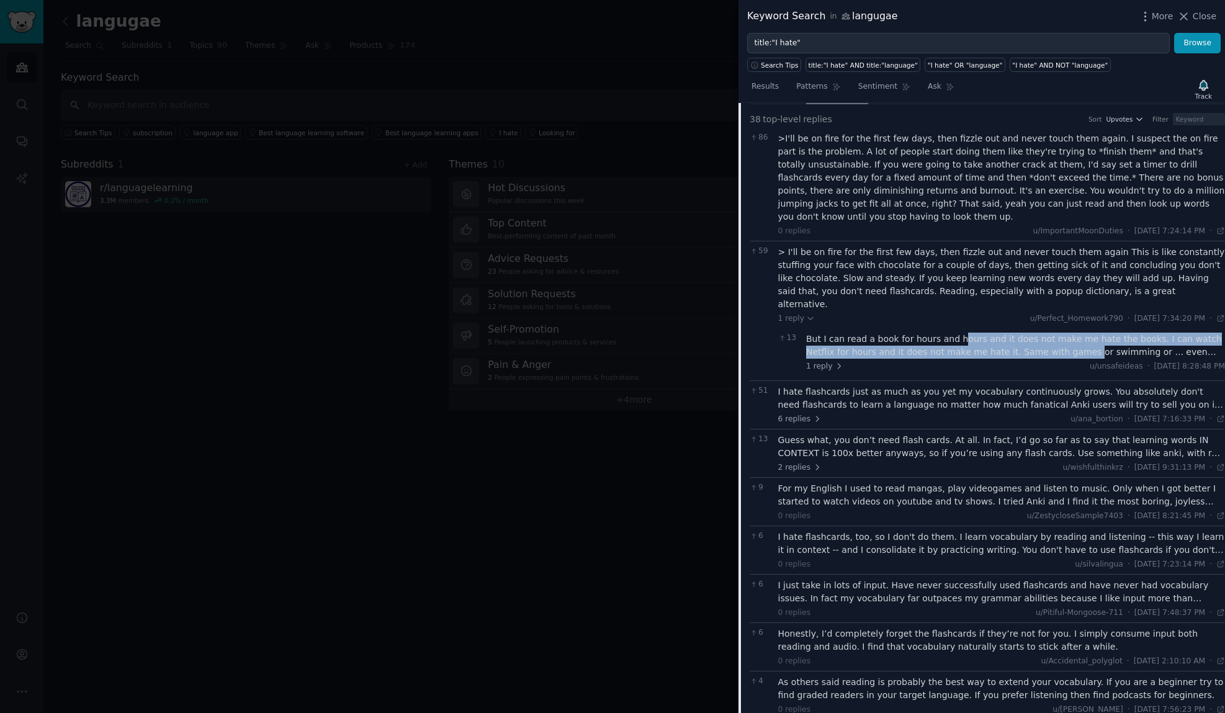
drag, startPoint x: 951, startPoint y: 317, endPoint x: 1026, endPoint y: 329, distance: 76.1
click at [1026, 333] on div "But I can read a book for hours and hours and it does not make me hate the book…" at bounding box center [1015, 346] width 419 height 26
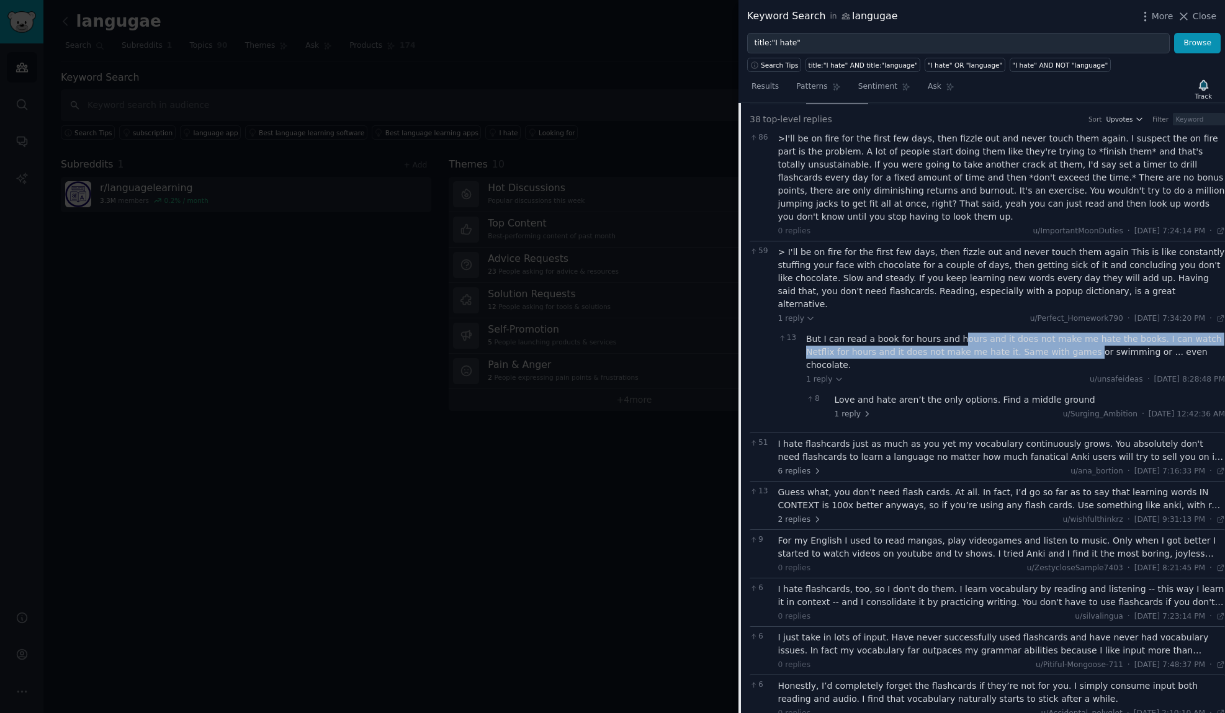
drag, startPoint x: 1026, startPoint y: 329, endPoint x: 1002, endPoint y: 332, distance: 24.3
click at [1002, 333] on div "But I can read a book for hours and hours and it does not make me hate the book…" at bounding box center [1015, 352] width 419 height 39
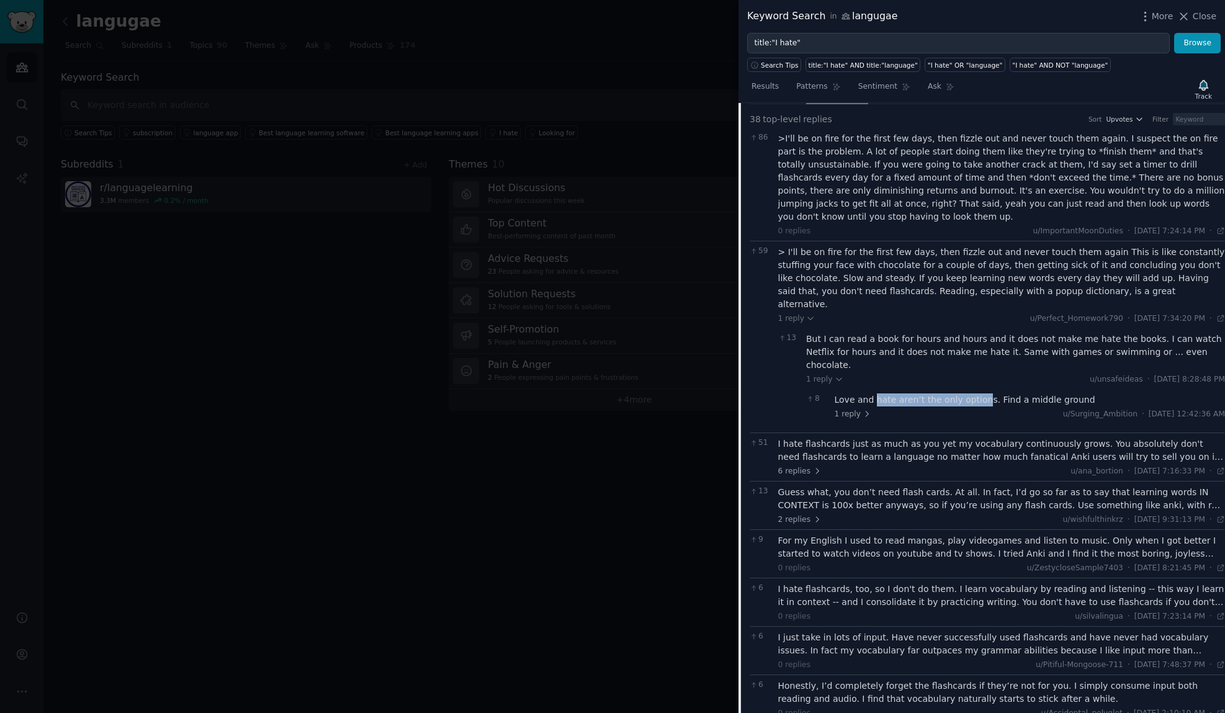
drag, startPoint x: 871, startPoint y: 358, endPoint x: 975, endPoint y: 363, distance: 105.0
click at [975, 393] on div "Love and hate aren’t the only options. Find a middle ground" at bounding box center [1030, 399] width 391 height 13
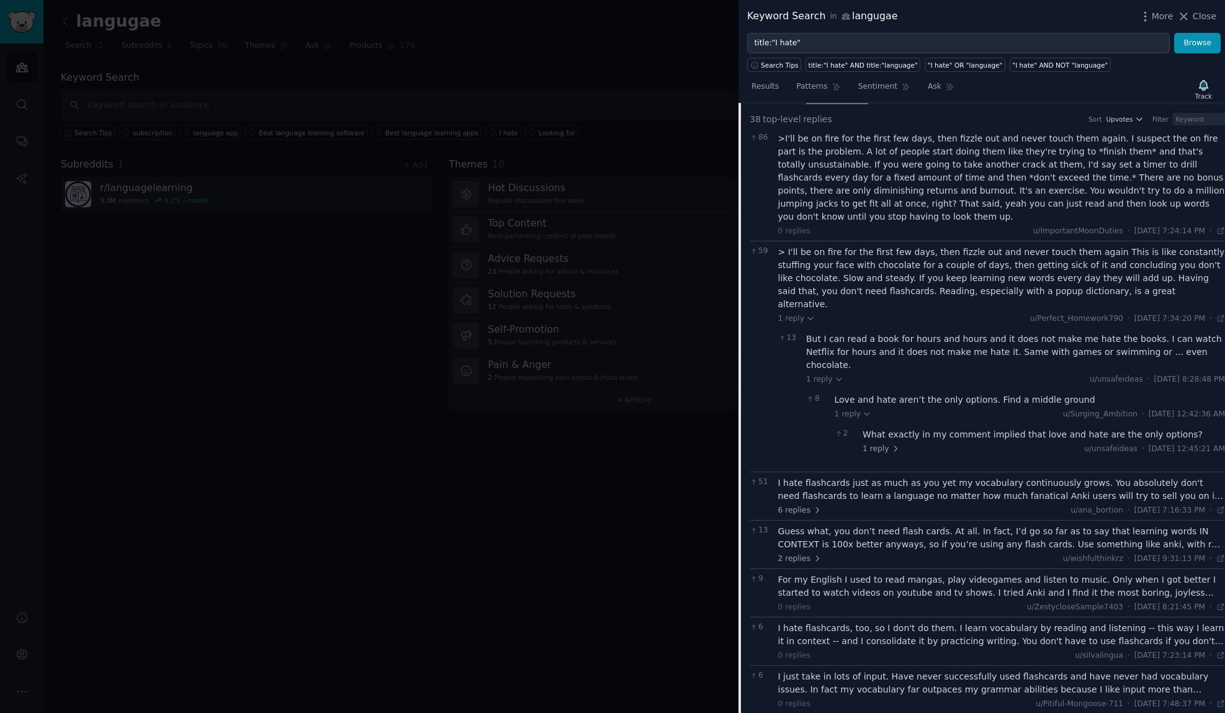
drag, startPoint x: 975, startPoint y: 363, endPoint x: 971, endPoint y: 373, distance: 10.8
click at [971, 409] on div "1 reply u/Surging_Ambition · Thu 7/17/2025, 12:42:36 AM Thu 7/17/2025" at bounding box center [1030, 414] width 391 height 11
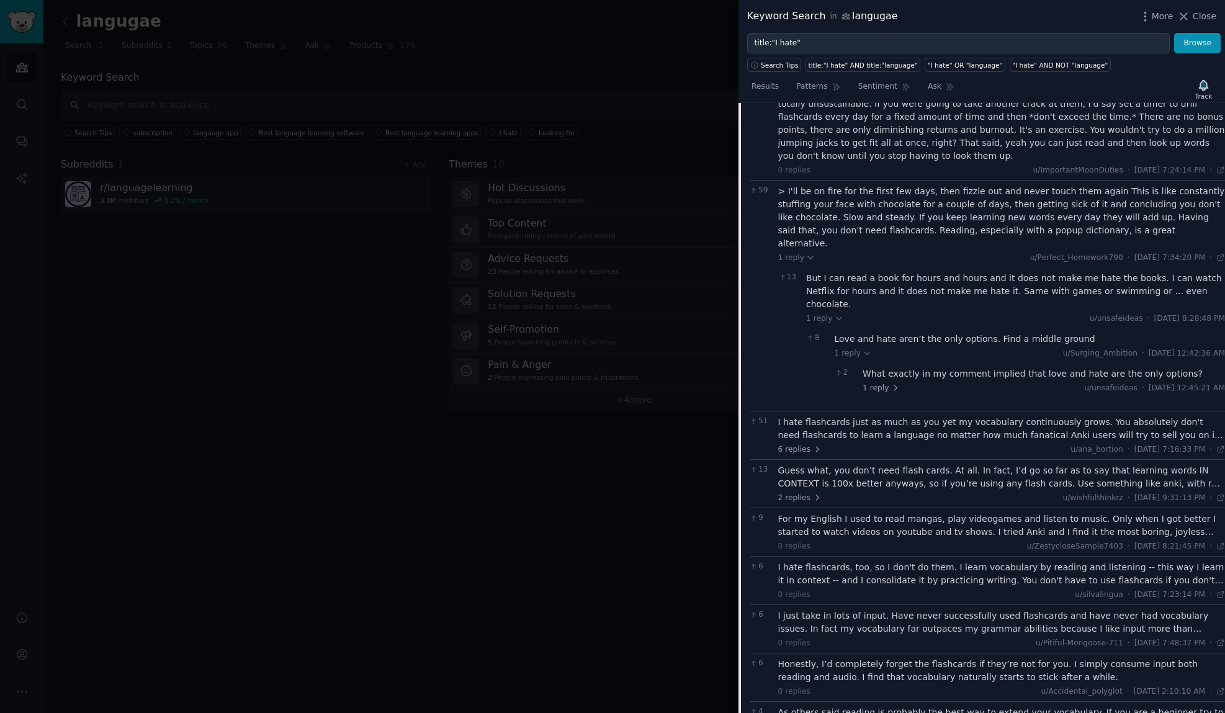
scroll to position [0, 0]
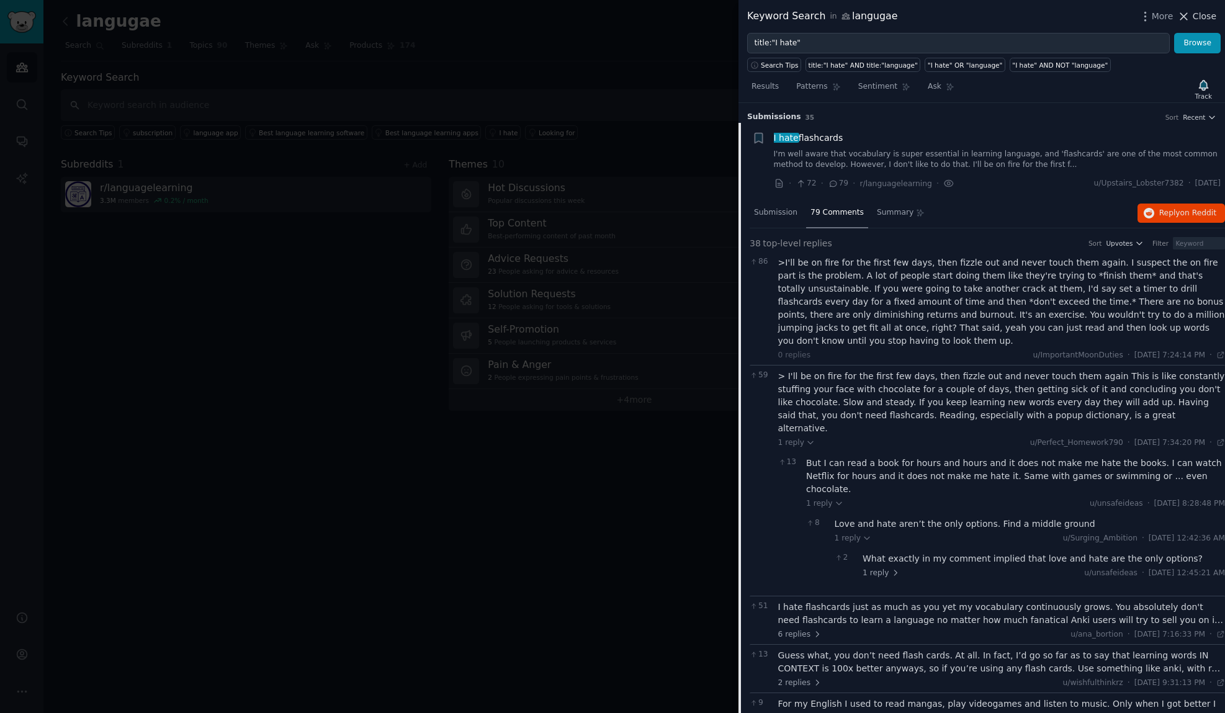
click at [1186, 15] on icon at bounding box center [1183, 16] width 13 height 13
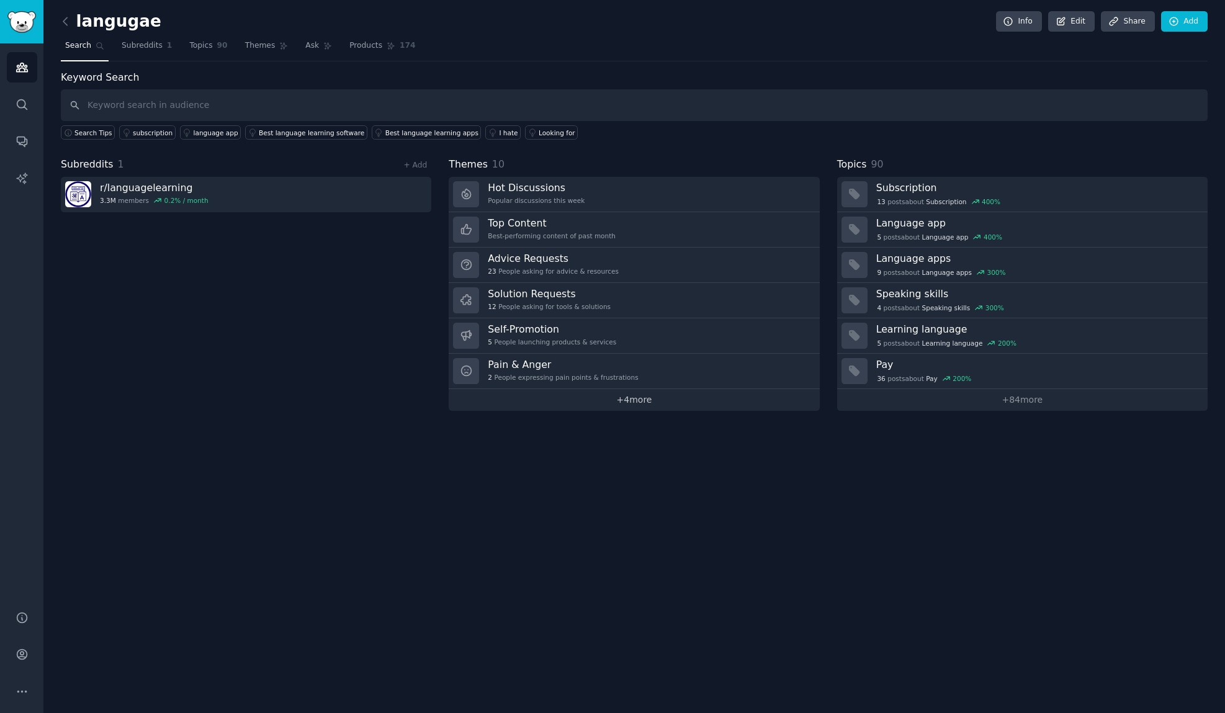
click at [622, 401] on link "+ 4 more" at bounding box center [634, 400] width 370 height 22
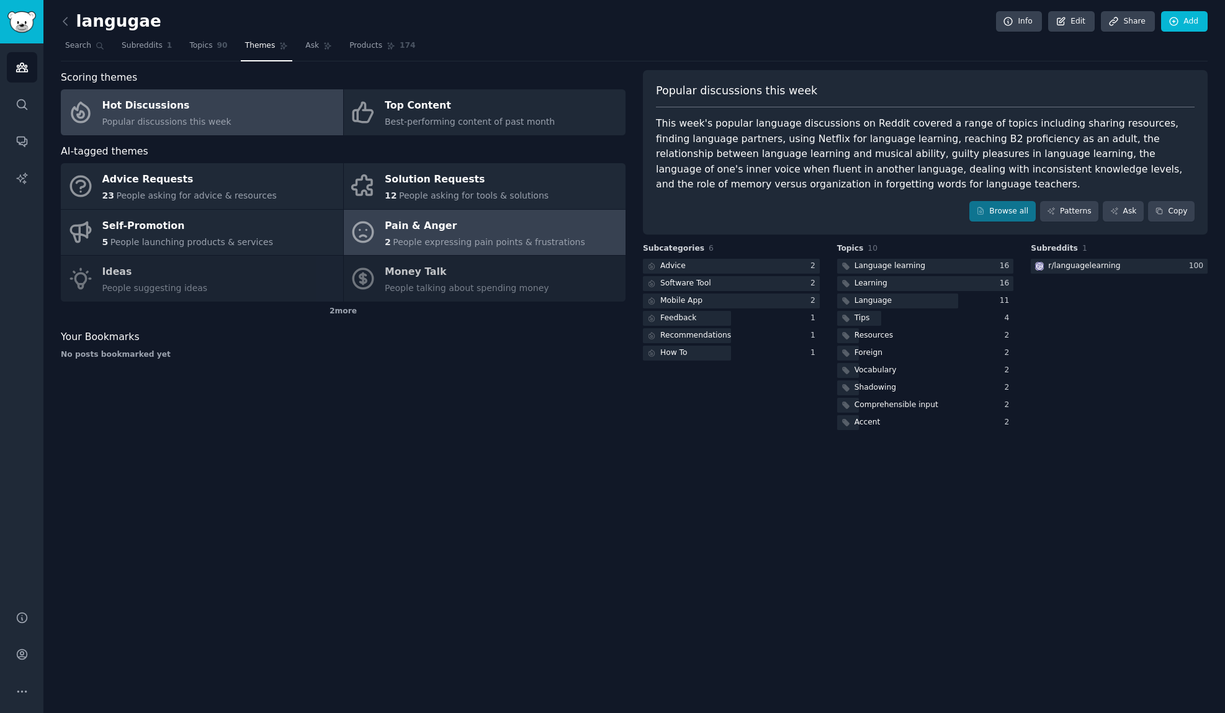
click at [426, 235] on div "Pain & Anger" at bounding box center [485, 226] width 200 height 20
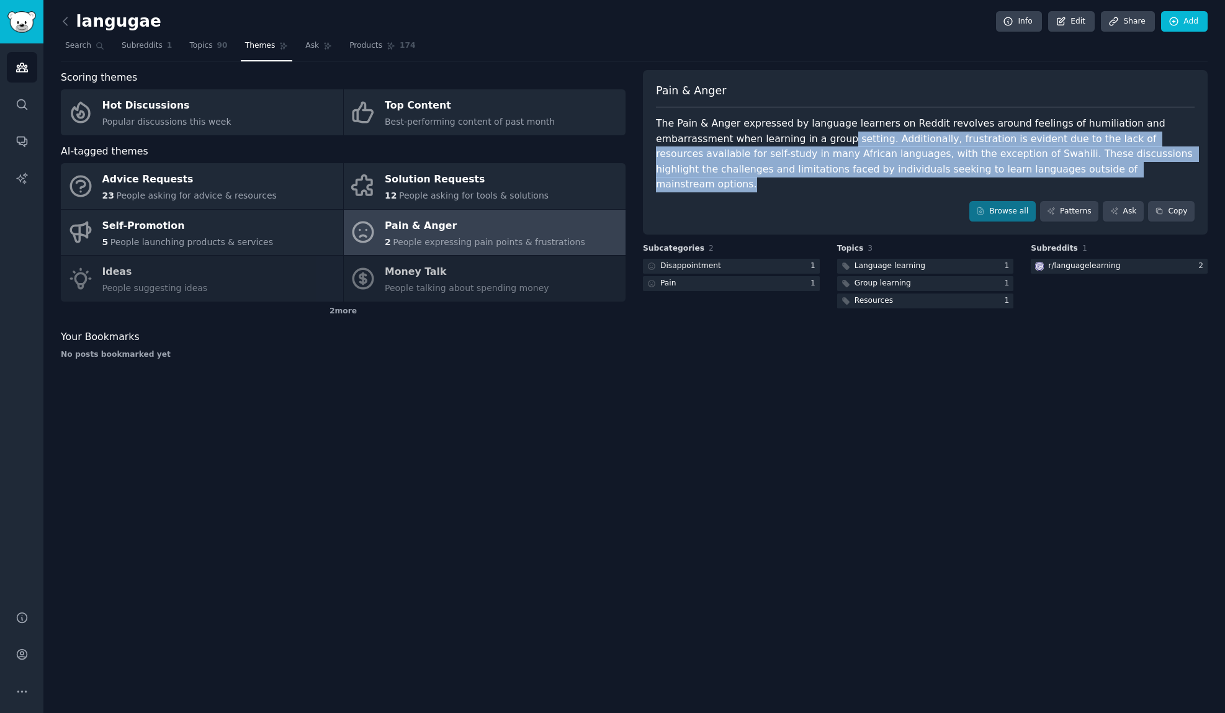
drag, startPoint x: 773, startPoint y: 133, endPoint x: 975, endPoint y: 169, distance: 205.4
click at [976, 169] on div "The Pain & Anger expressed by language learners on Reddit revolves around feeli…" at bounding box center [925, 154] width 539 height 76
drag, startPoint x: 975, startPoint y: 169, endPoint x: 918, endPoint y: 193, distance: 62.3
click at [928, 201] on div "Browse all Patterns Ask Copy" at bounding box center [925, 211] width 539 height 21
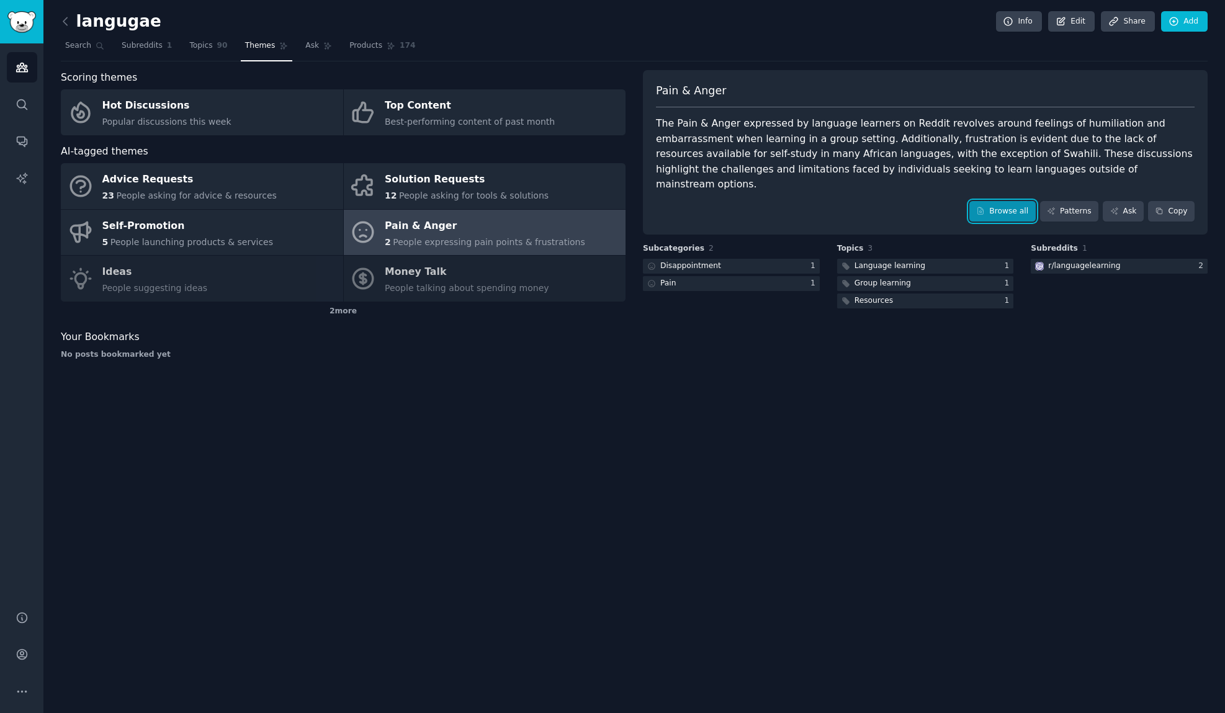
click at [998, 201] on link "Browse all" at bounding box center [1002, 211] width 66 height 21
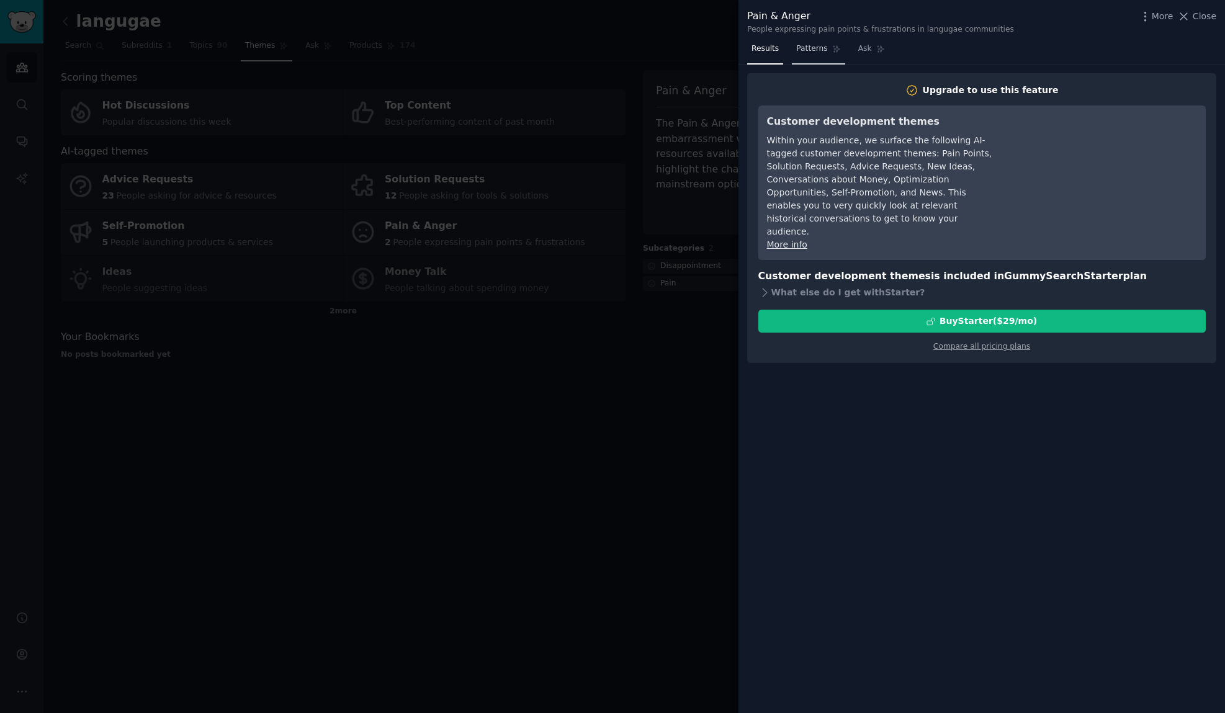
click at [808, 48] on span "Patterns" at bounding box center [811, 48] width 31 height 11
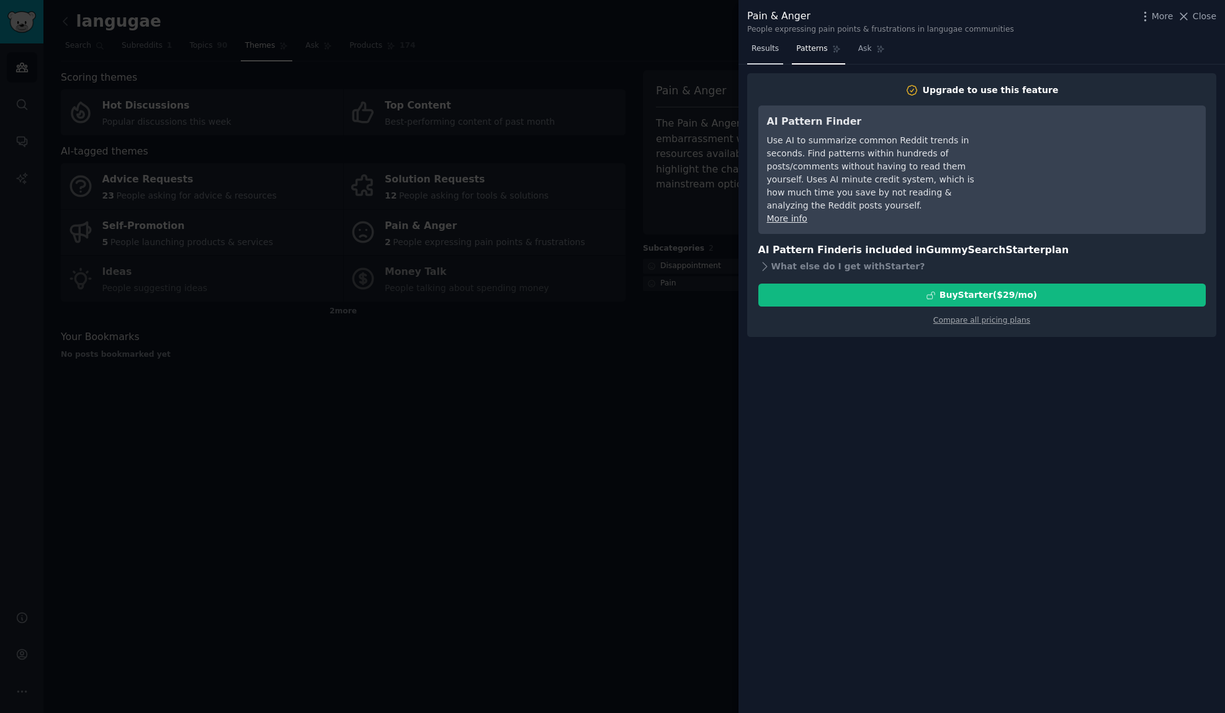
click at [777, 45] on link "Results" at bounding box center [765, 51] width 36 height 25
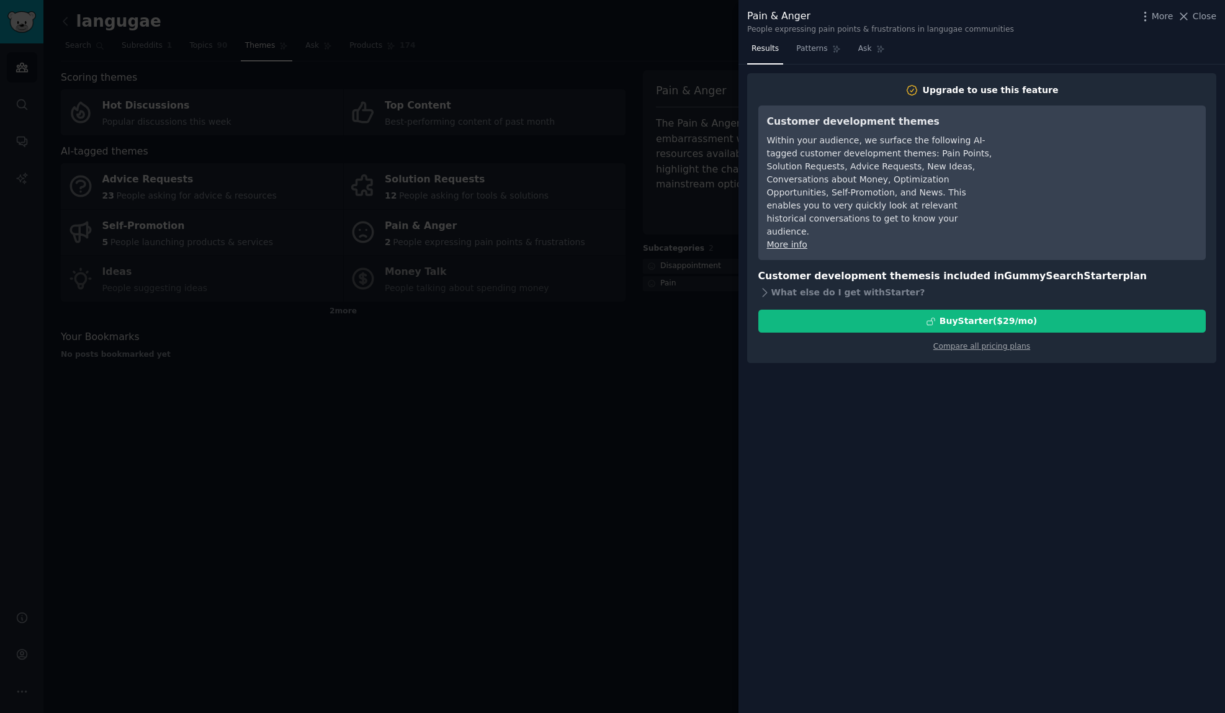
click at [737, 273] on div at bounding box center [612, 356] width 1225 height 713
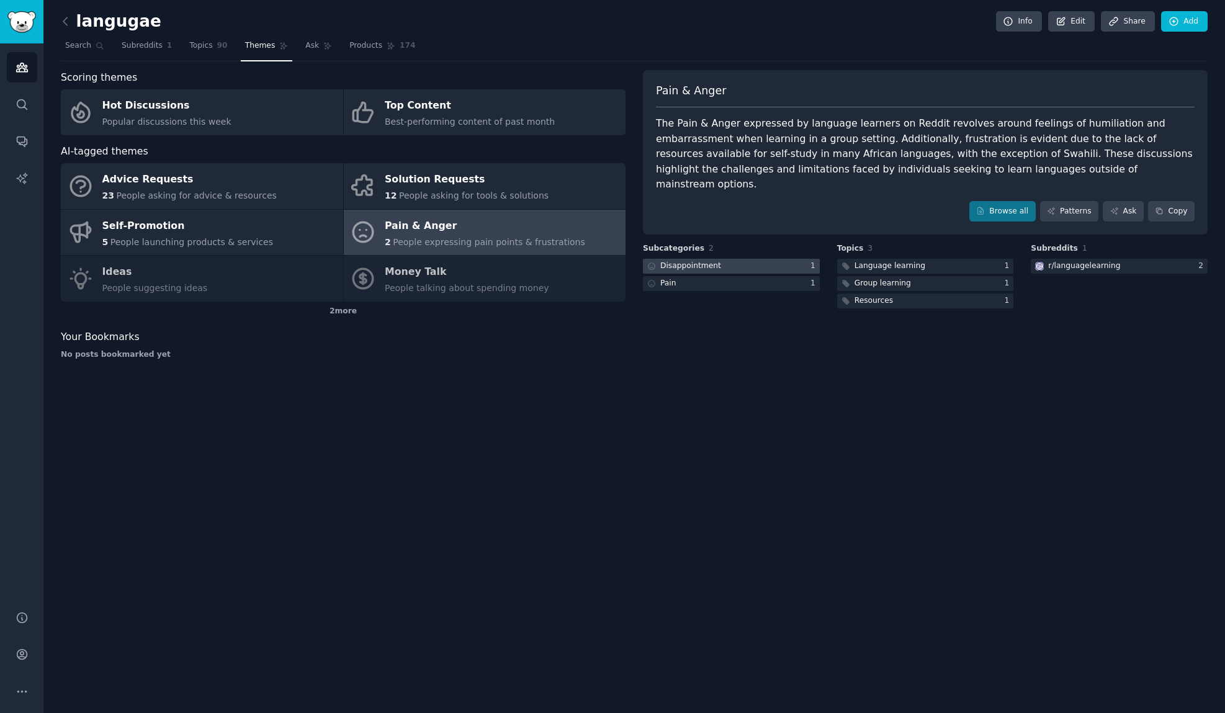
click at [751, 259] on div at bounding box center [731, 267] width 177 height 16
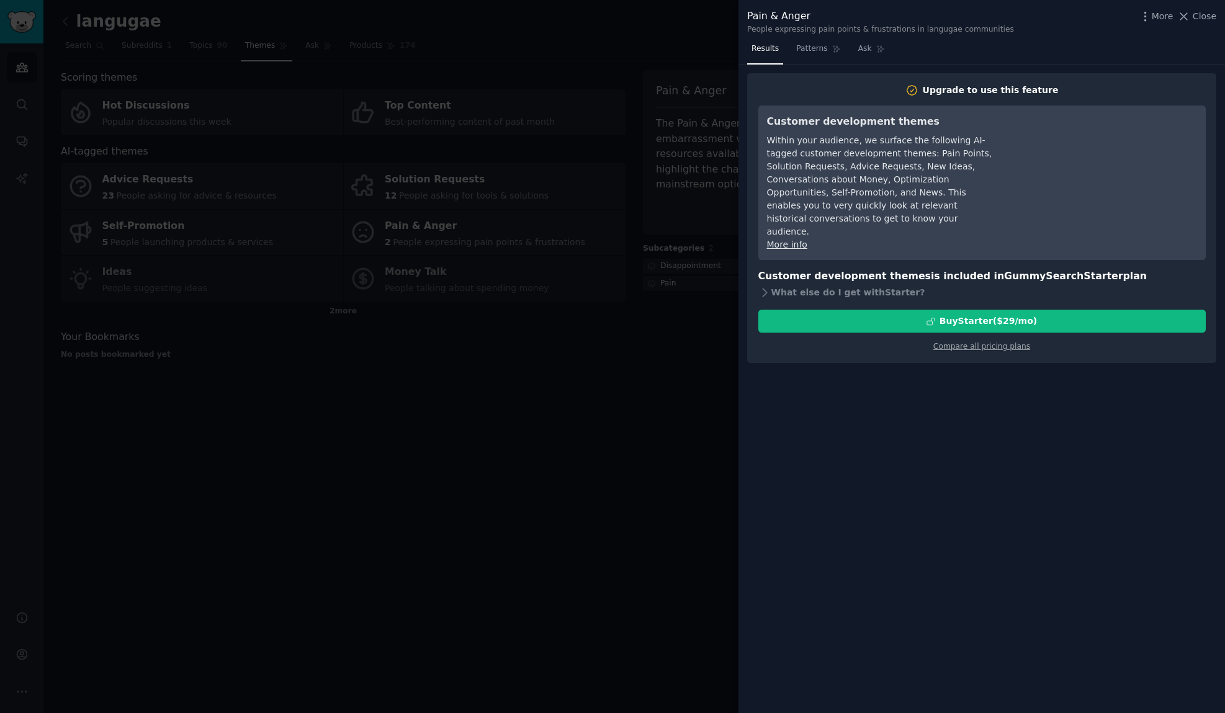
click at [713, 279] on div at bounding box center [612, 356] width 1225 height 713
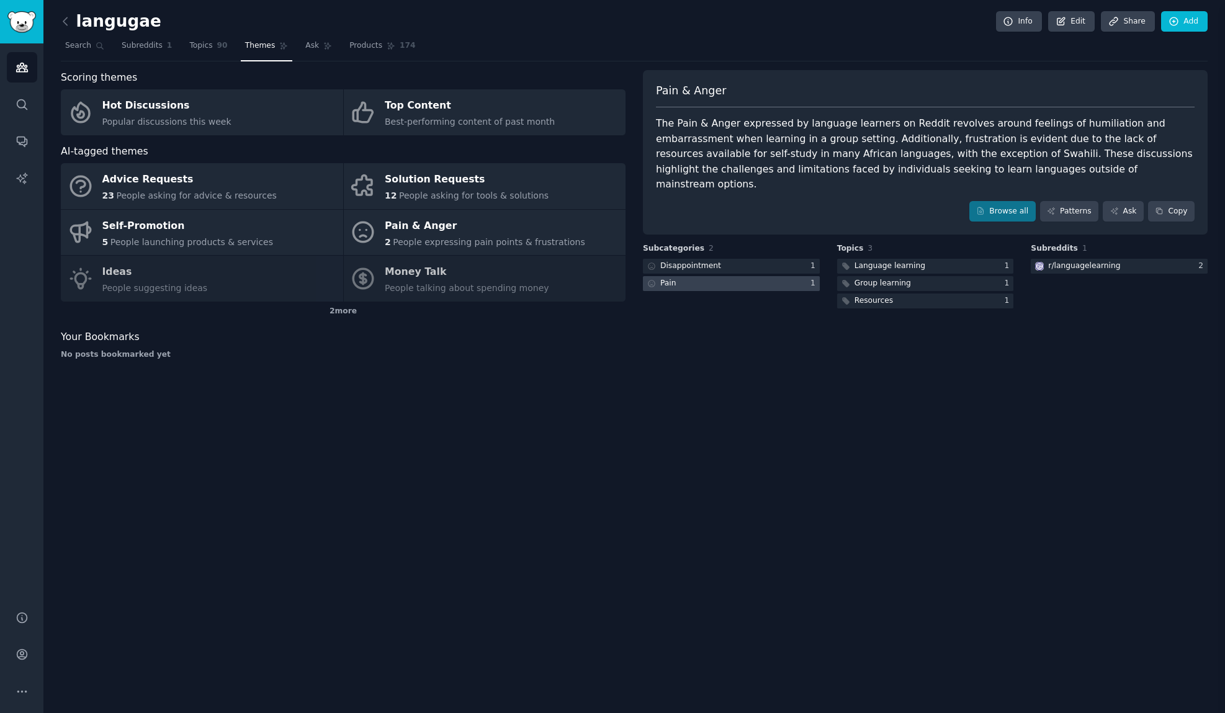
click at [717, 276] on div at bounding box center [731, 284] width 177 height 16
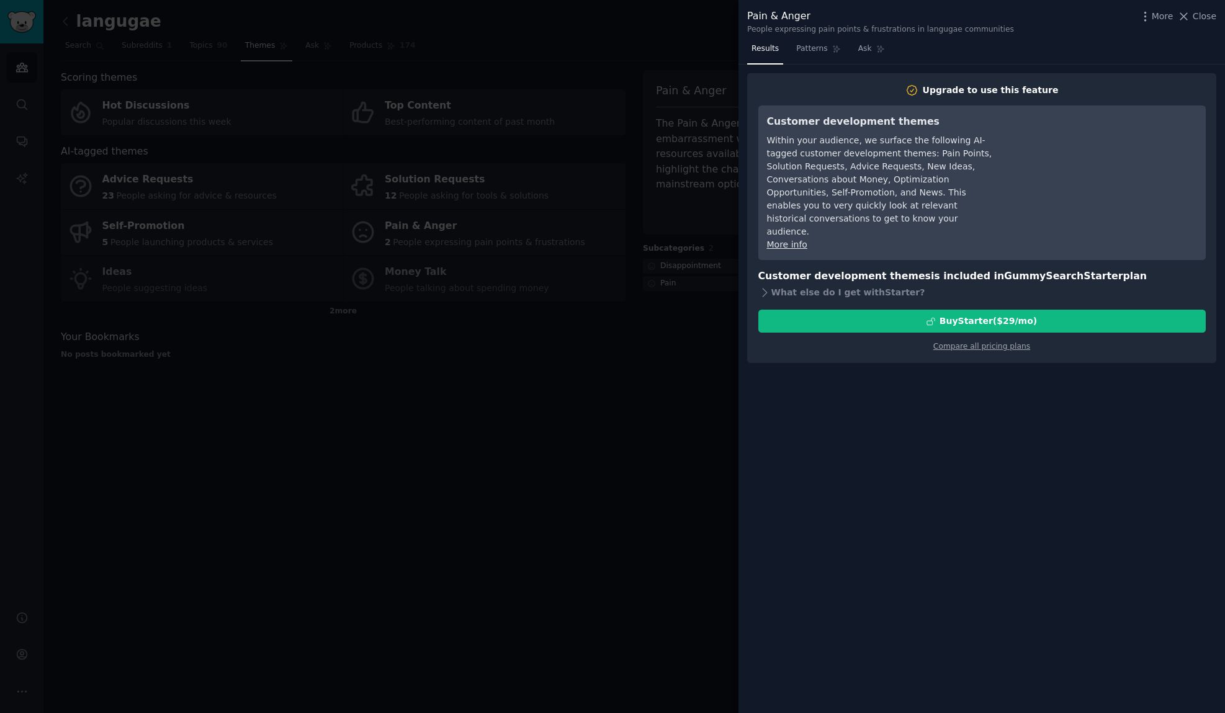
click at [711, 287] on div at bounding box center [612, 356] width 1225 height 713
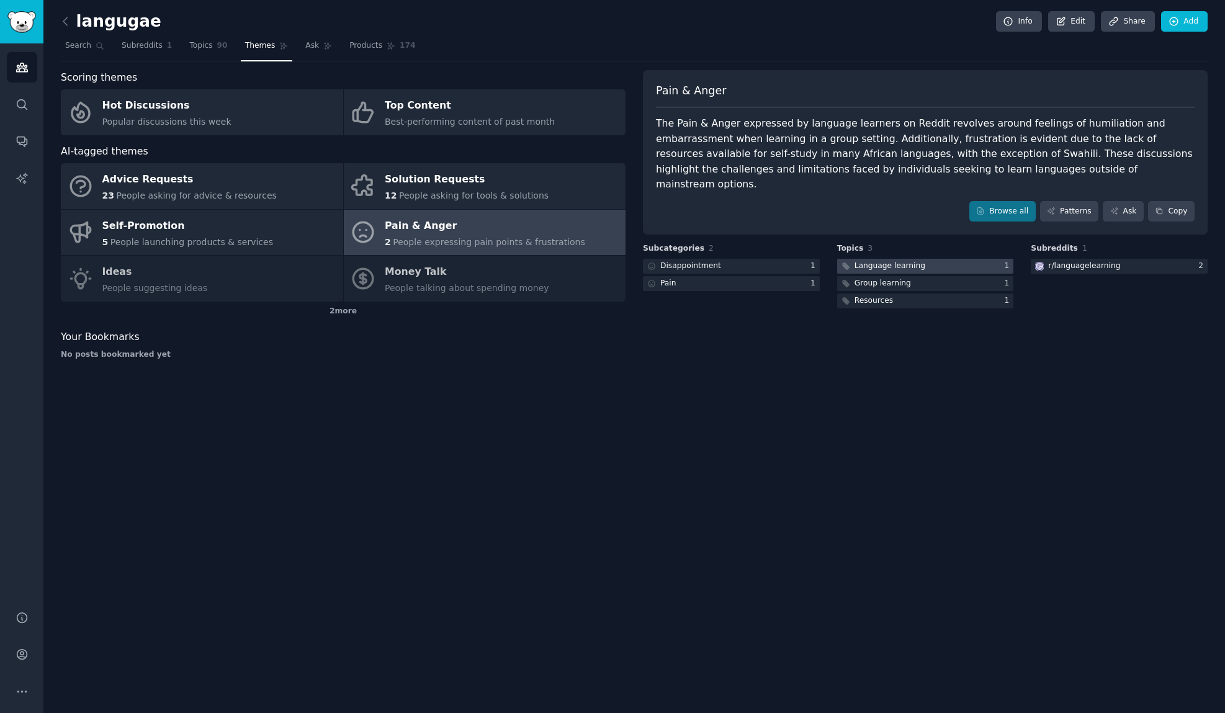
click at [862, 261] on div "Language learning" at bounding box center [889, 266] width 71 height 11
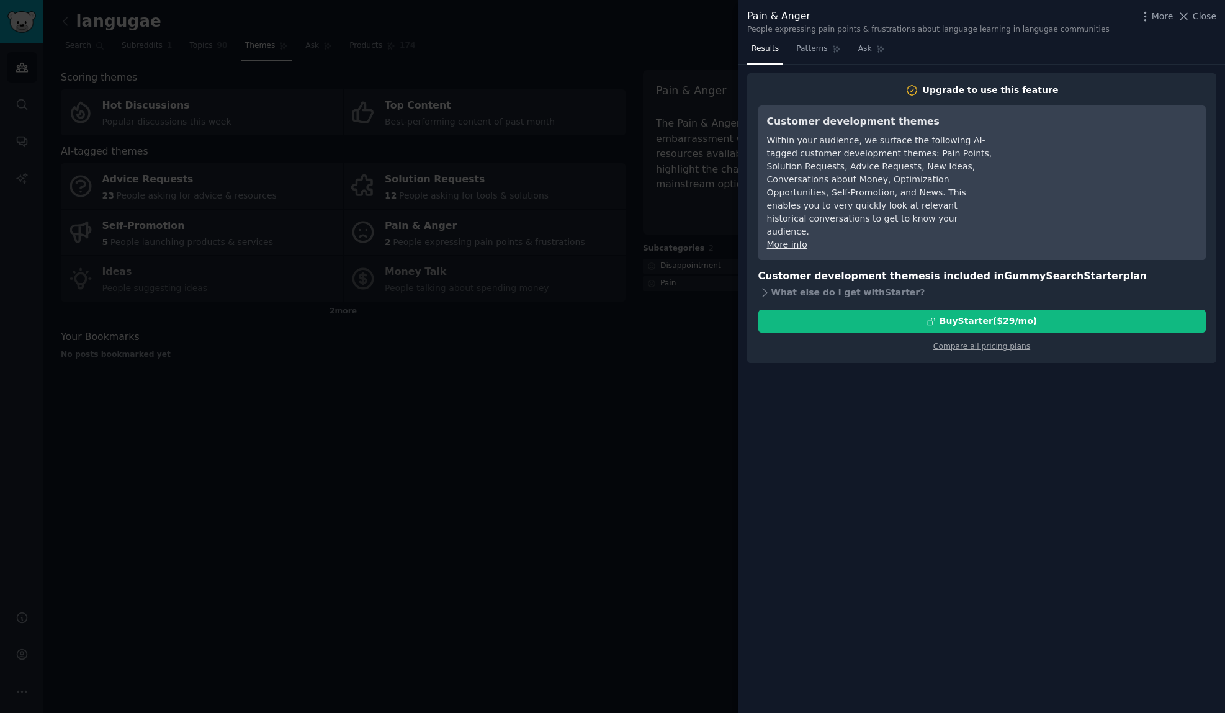
click at [717, 323] on div at bounding box center [612, 356] width 1225 height 713
